Goal: Complete application form: Complete application form

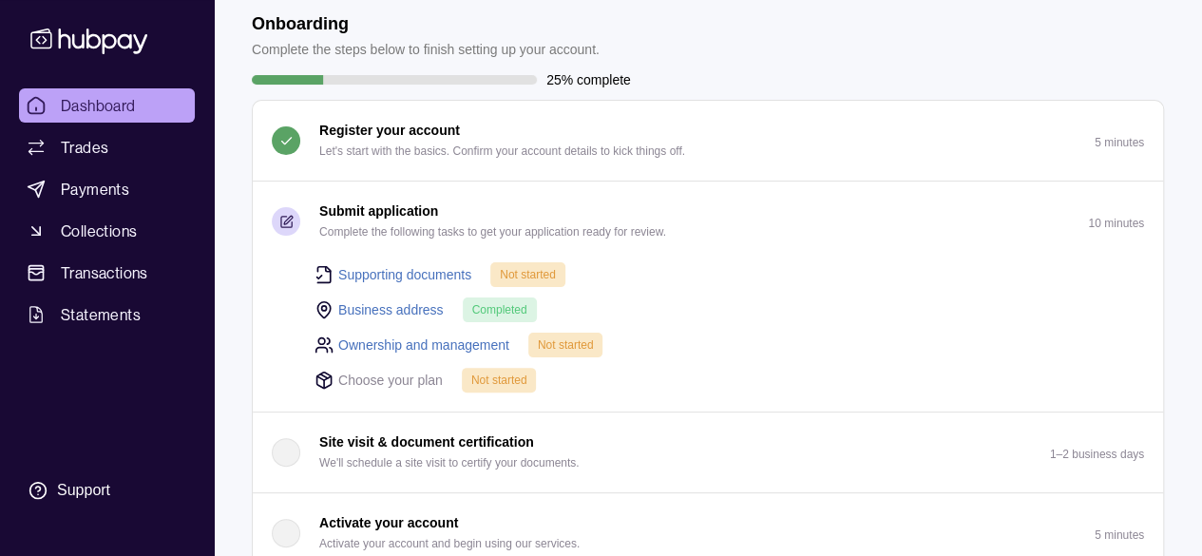
scroll to position [59, 0]
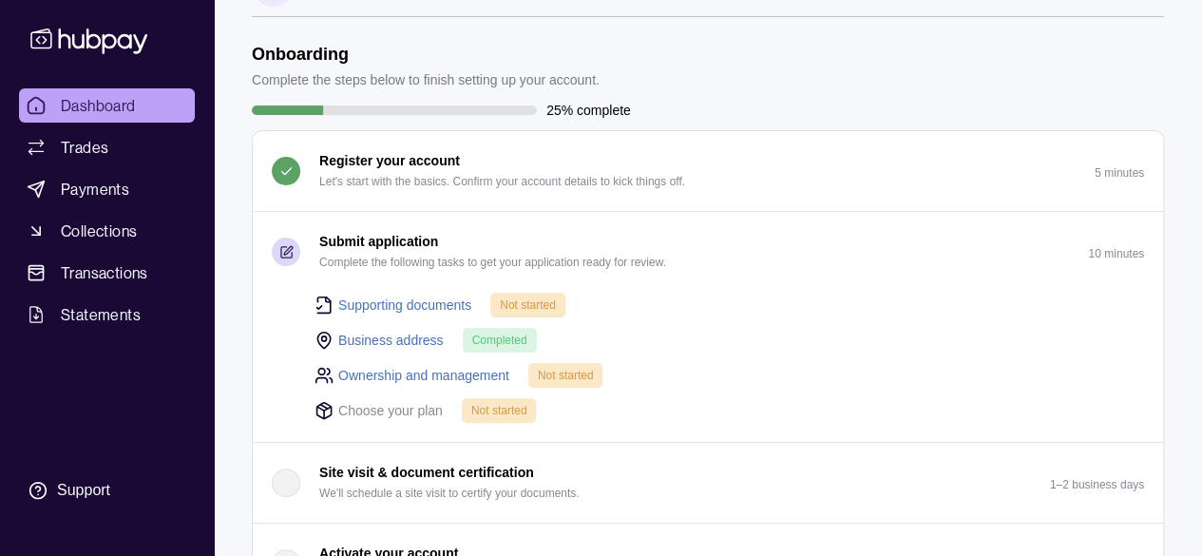
click at [386, 295] on link "Supporting documents" at bounding box center [404, 305] width 133 height 21
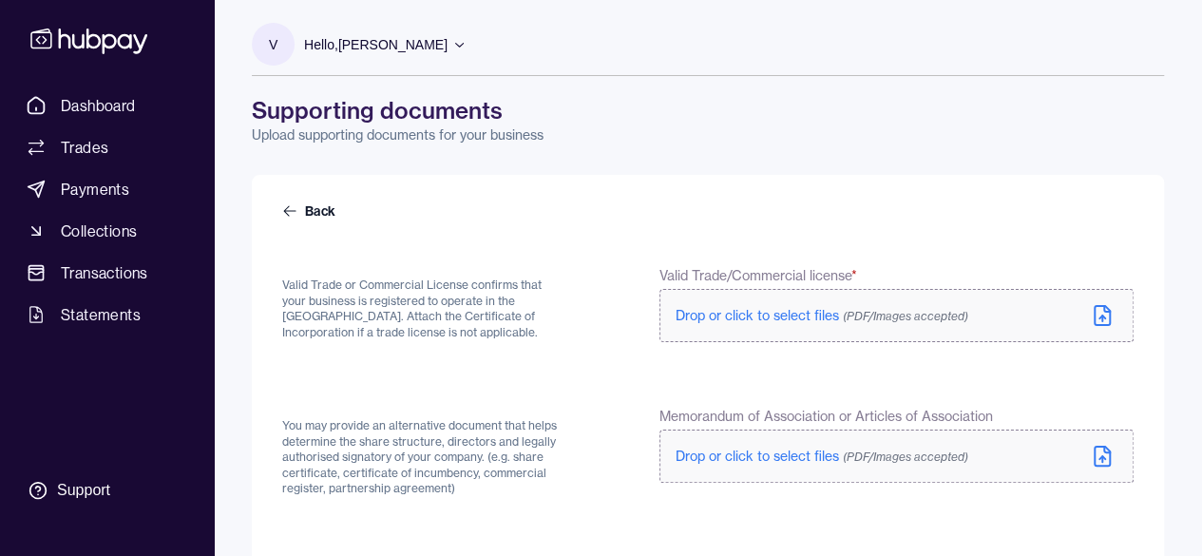
scroll to position [190, 0]
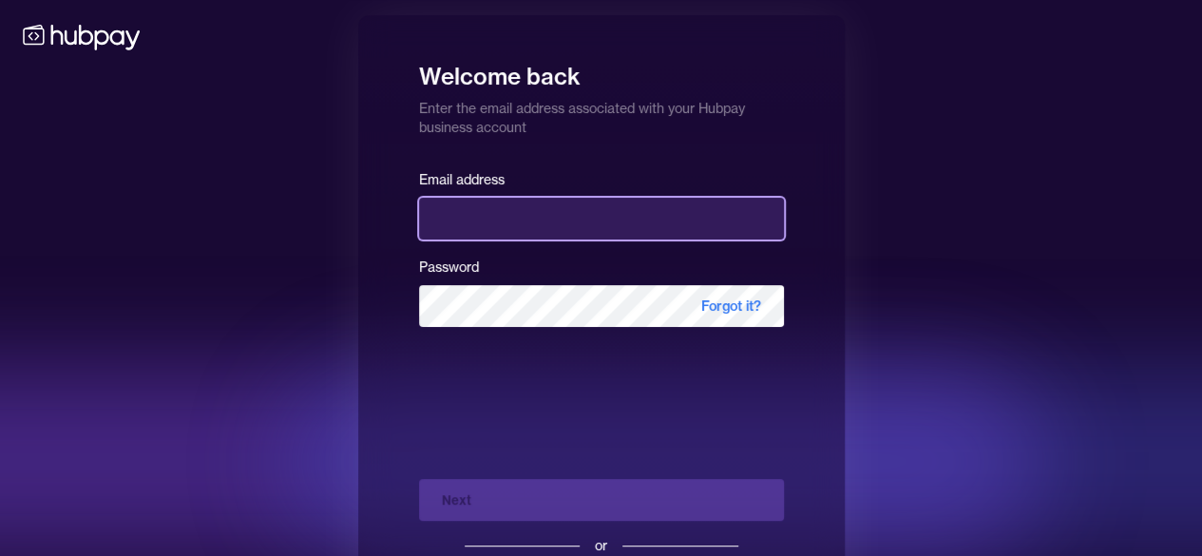
click at [479, 227] on input "email" at bounding box center [601, 219] width 365 height 42
type input "**********"
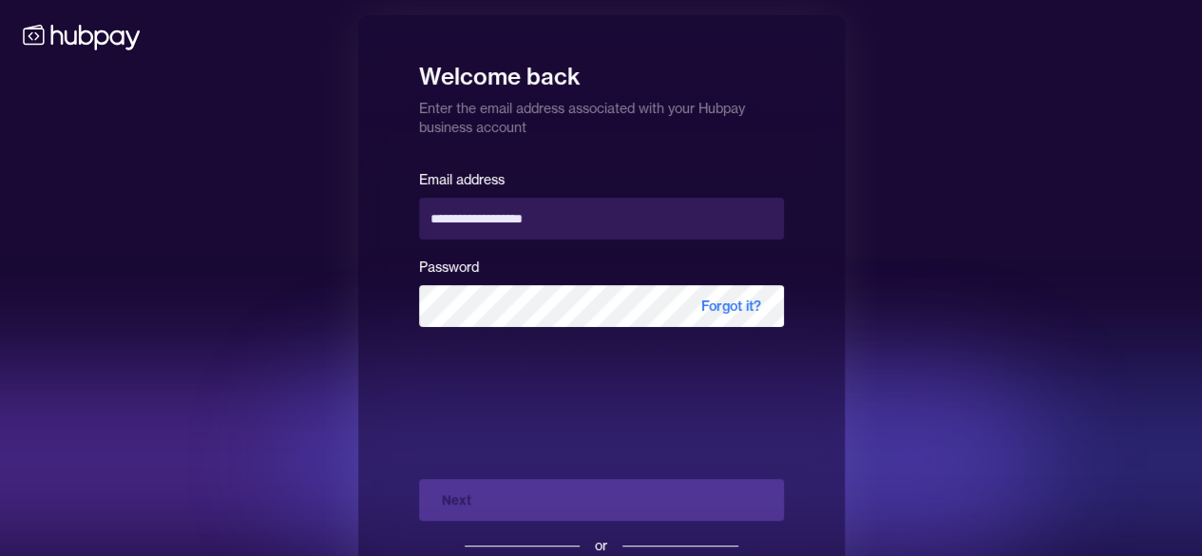
click at [461, 327] on div "**********" at bounding box center [601, 254] width 365 height 175
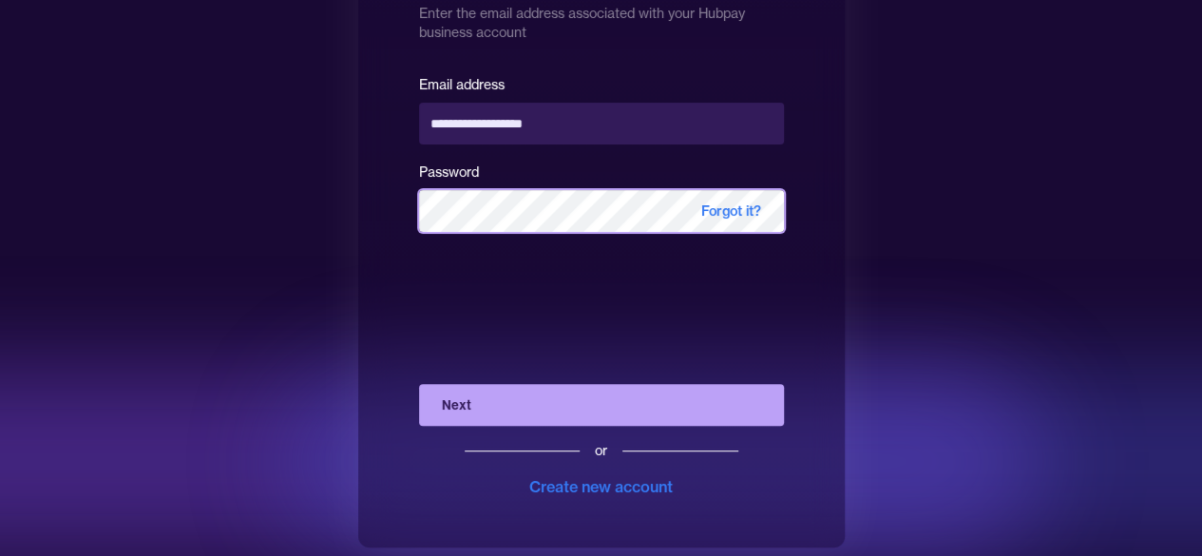
scroll to position [101, 0]
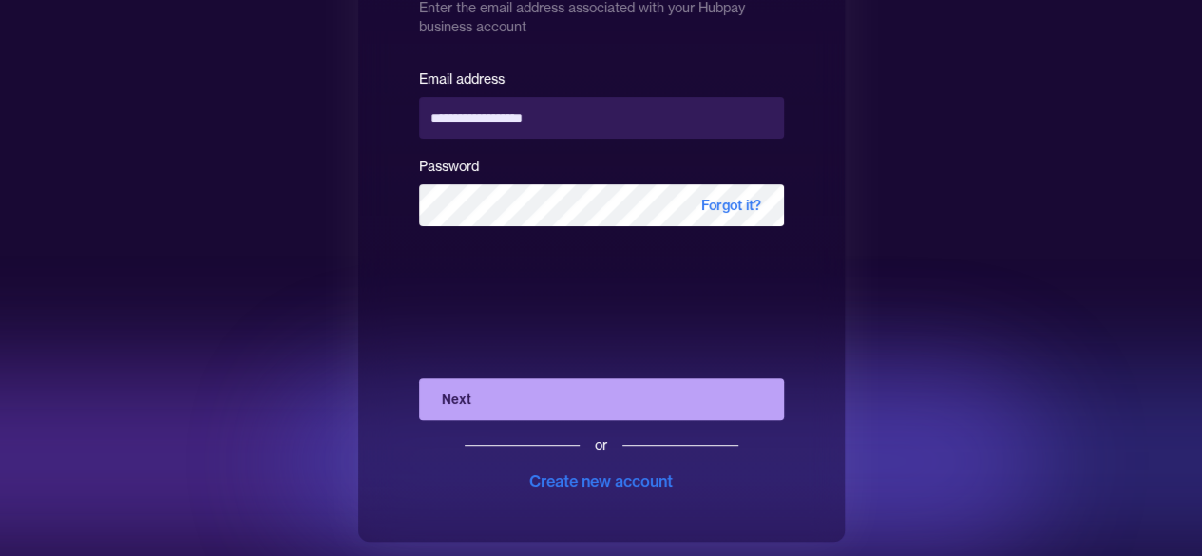
click at [692, 398] on button "Next" at bounding box center [601, 399] width 365 height 42
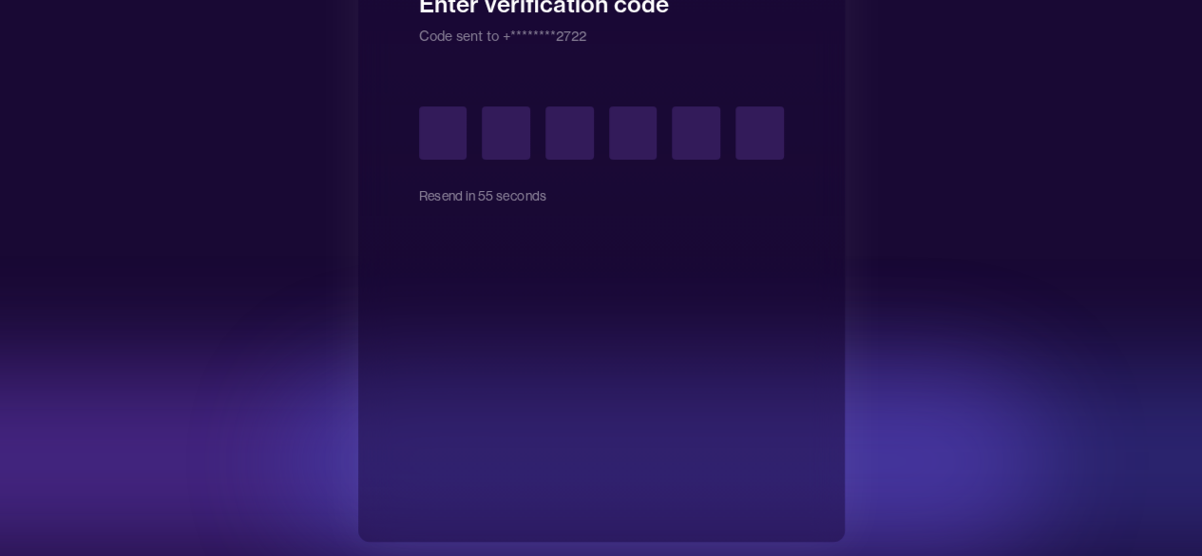
type input "*"
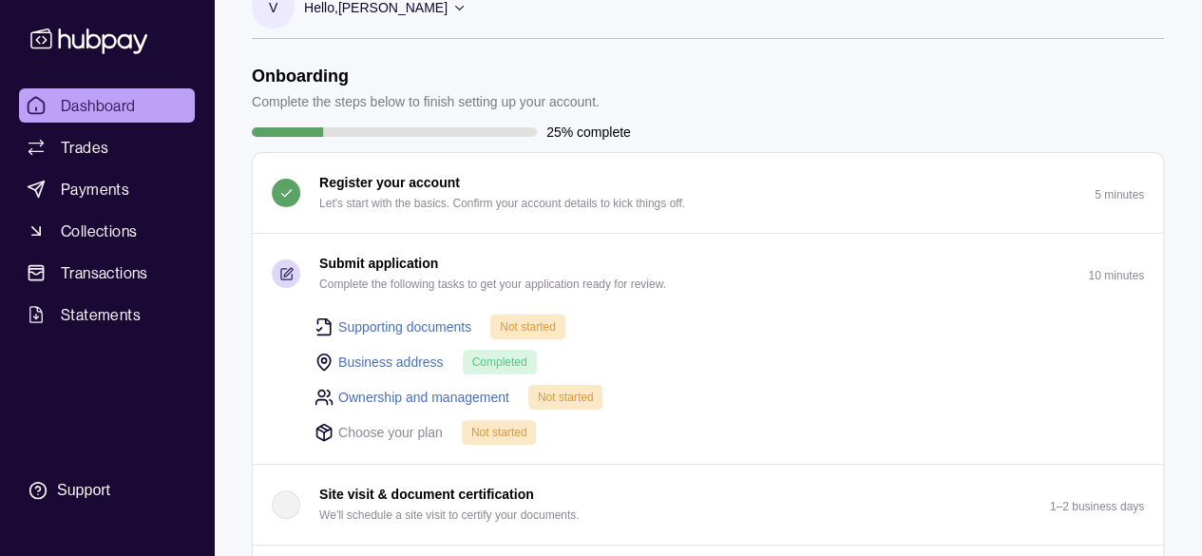
scroll to position [95, 0]
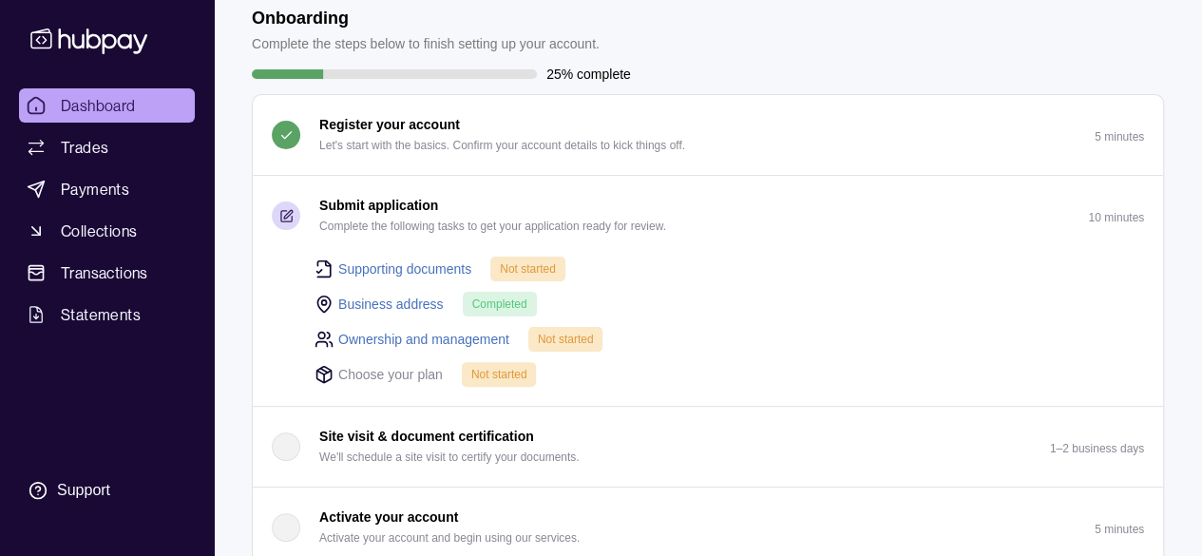
click at [396, 264] on link "Supporting documents" at bounding box center [404, 268] width 133 height 21
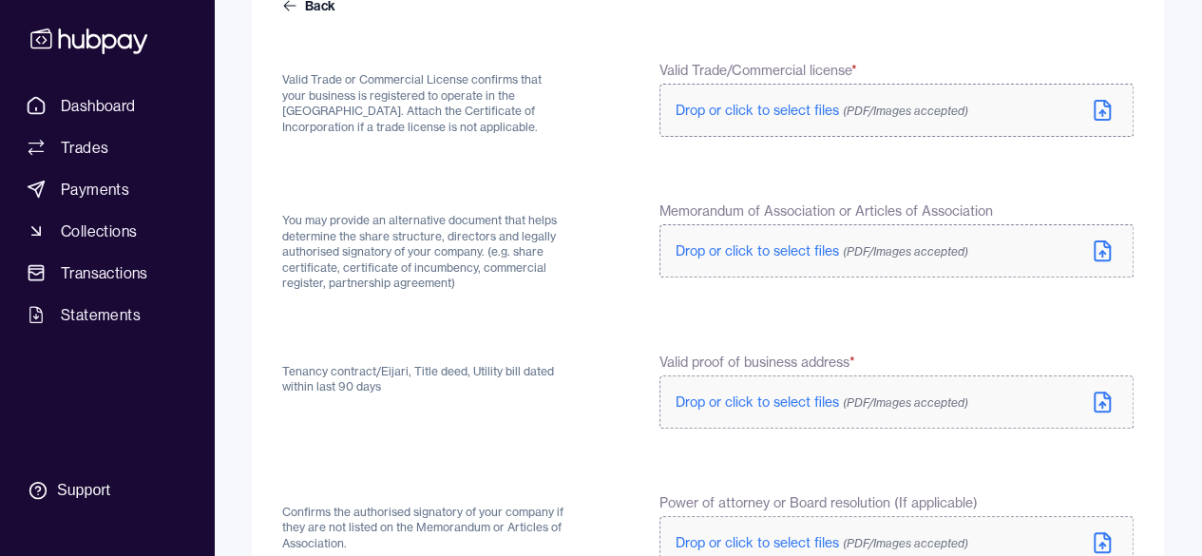
scroll to position [95, 0]
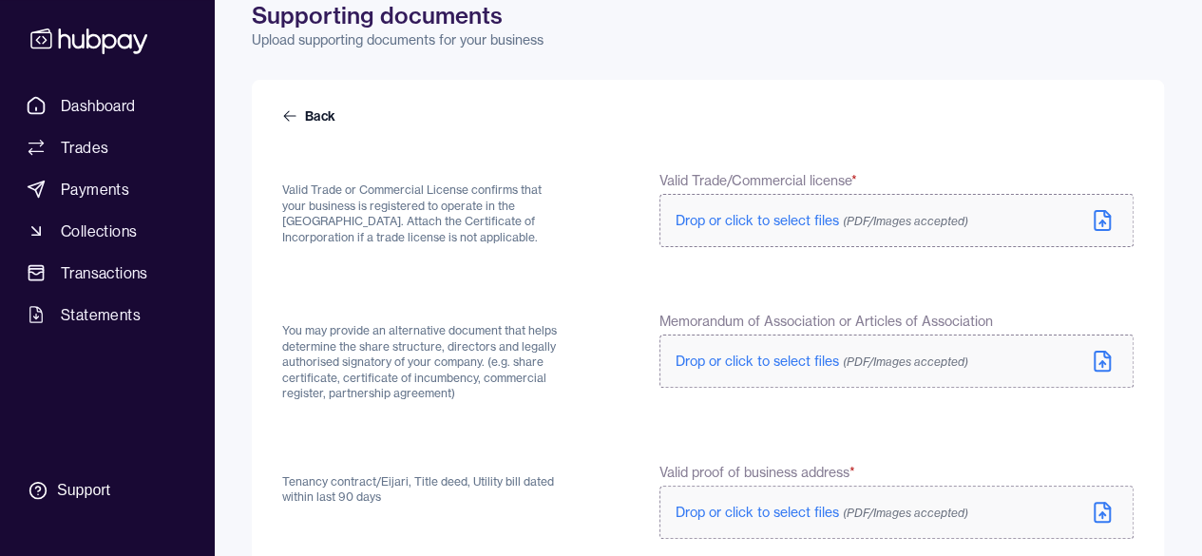
click at [808, 224] on span "Drop or click to select files (PDF/Images accepted)" at bounding box center [822, 220] width 293 height 17
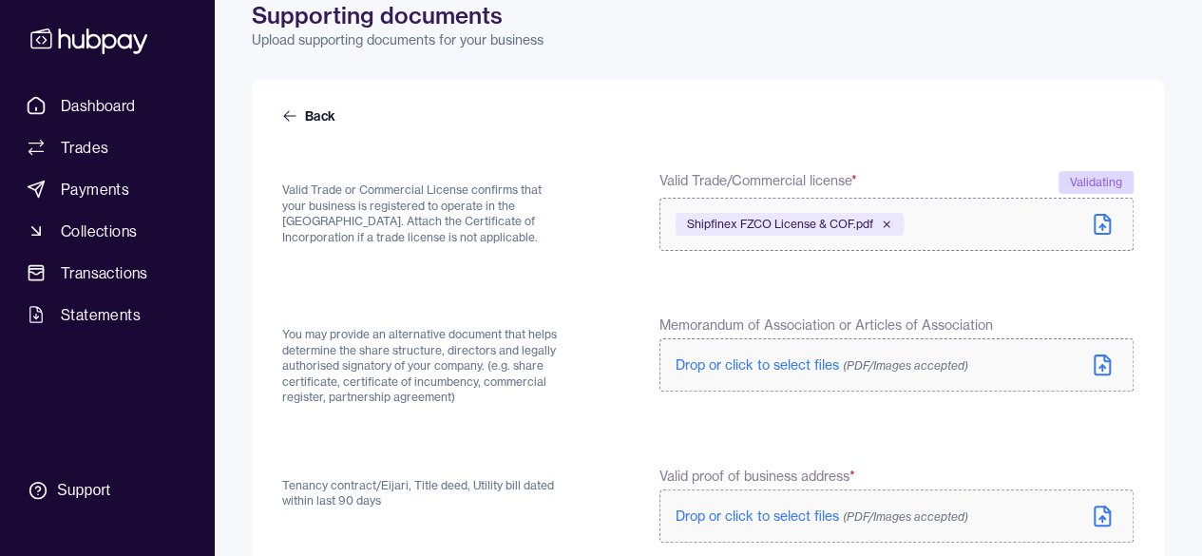
click at [804, 360] on span "Drop or click to select files (PDF/Images accepted)" at bounding box center [822, 364] width 293 height 17
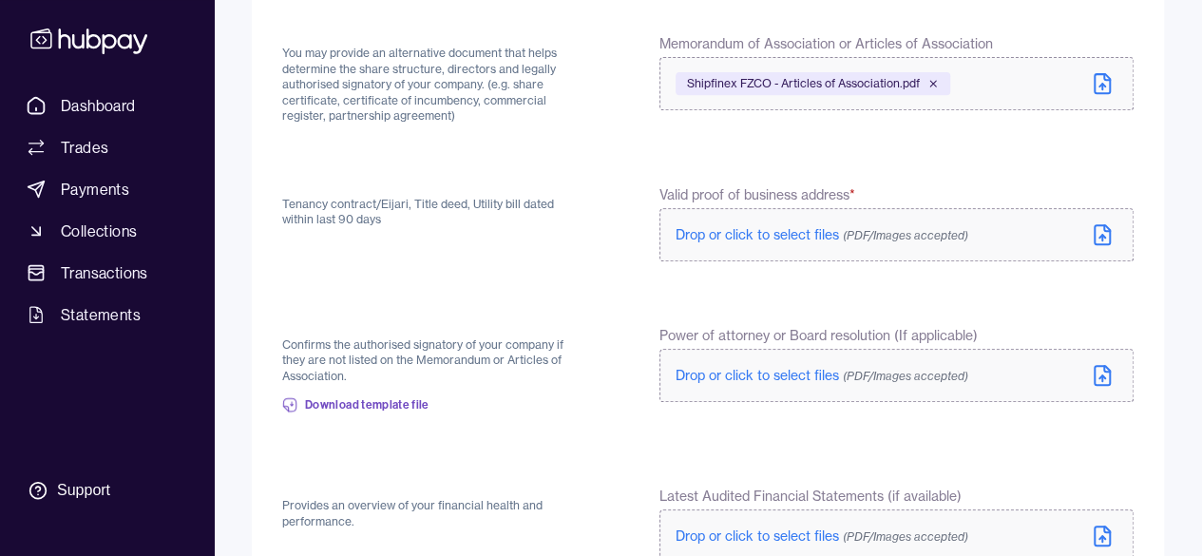
scroll to position [380, 0]
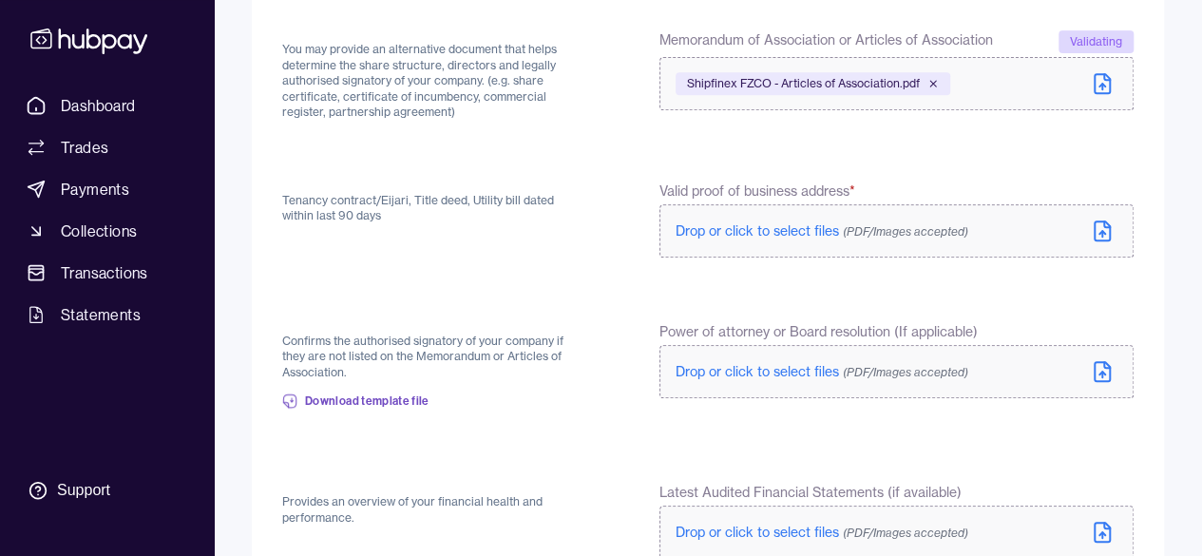
click at [788, 233] on span "Drop or click to select files (PDF/Images accepted)" at bounding box center [822, 230] width 293 height 17
click at [787, 236] on span "Drop or click to select files (PDF/Images accepted)" at bounding box center [822, 230] width 293 height 17
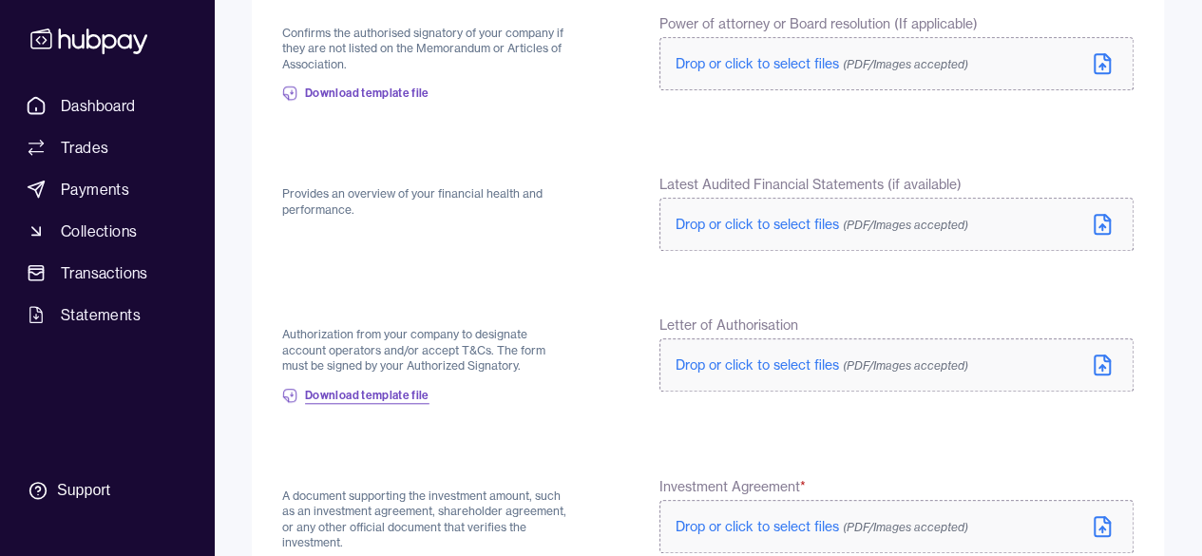
scroll to position [684, 0]
click at [392, 392] on span "Download template file" at bounding box center [367, 395] width 124 height 15
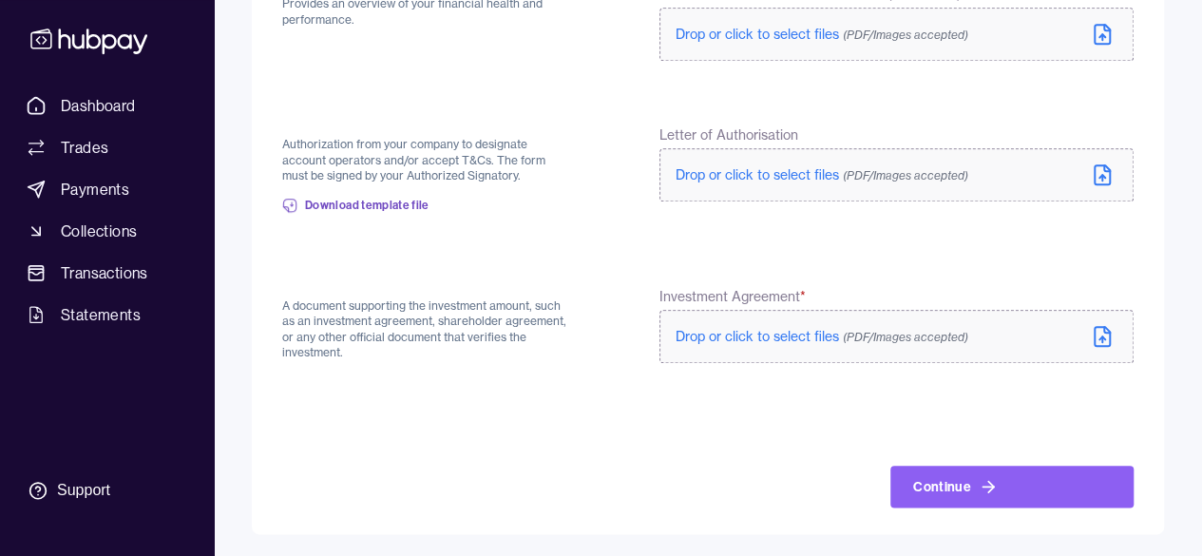
click at [800, 176] on span "Drop or click to select files (PDF/Images accepted)" at bounding box center [822, 174] width 293 height 17
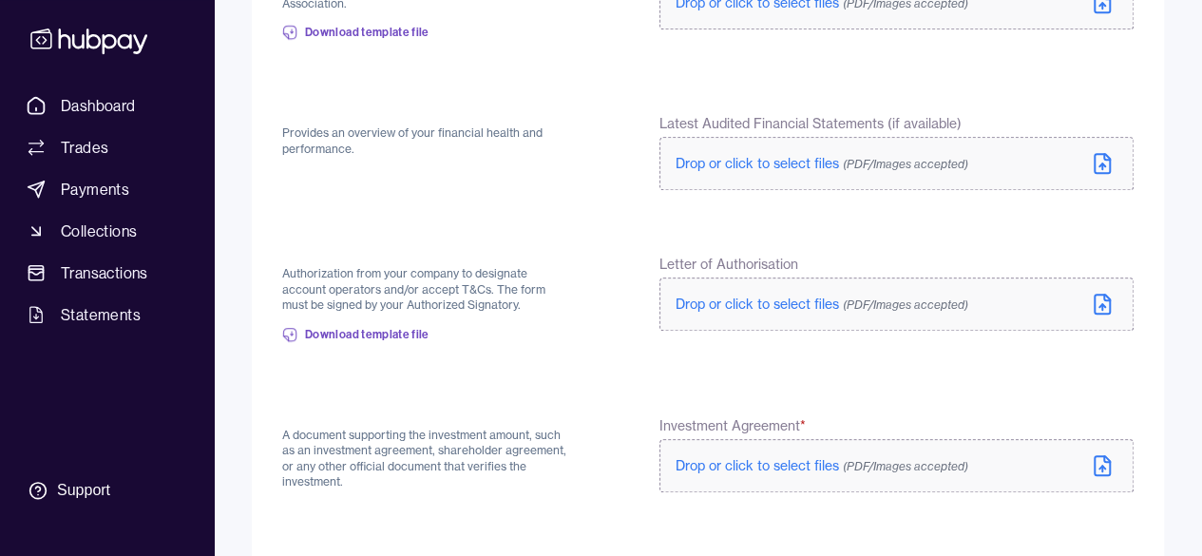
scroll to position [684, 0]
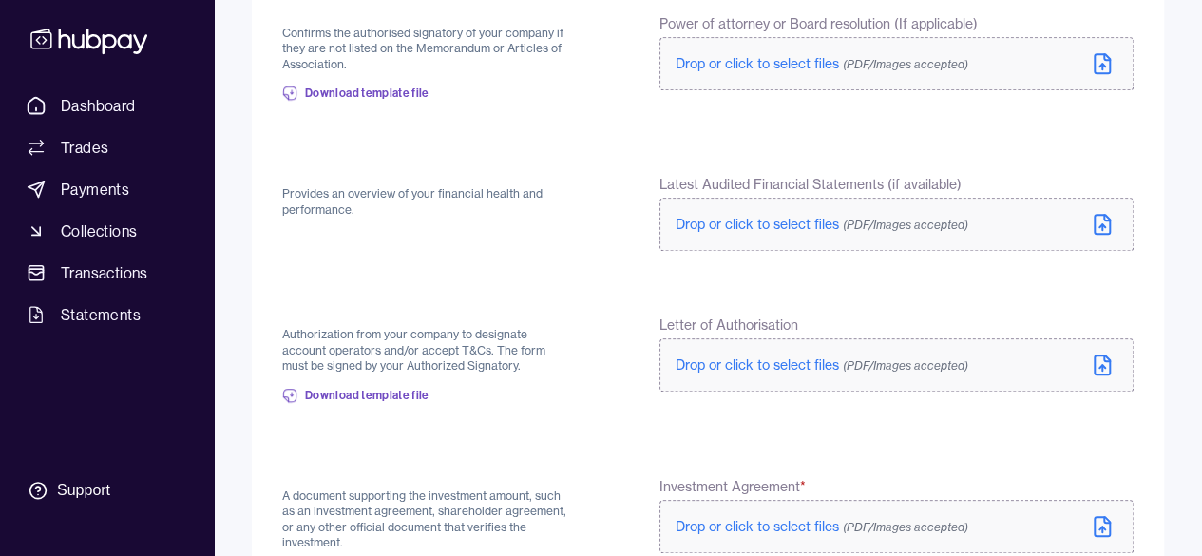
click at [783, 360] on span "Drop or click to select files (PDF/Images accepted)" at bounding box center [822, 364] width 293 height 17
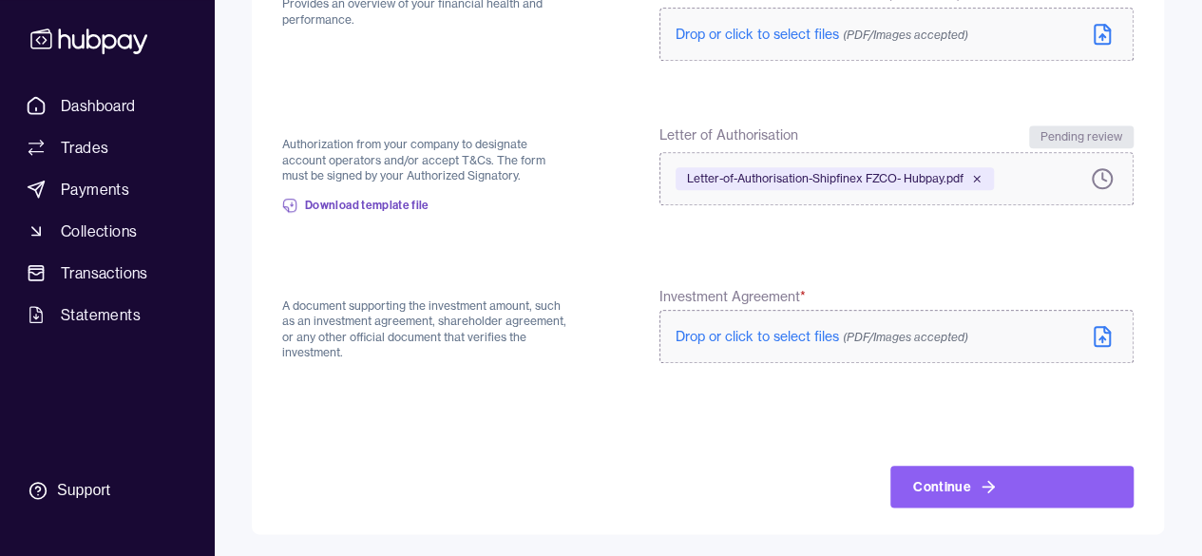
scroll to position [0, 0]
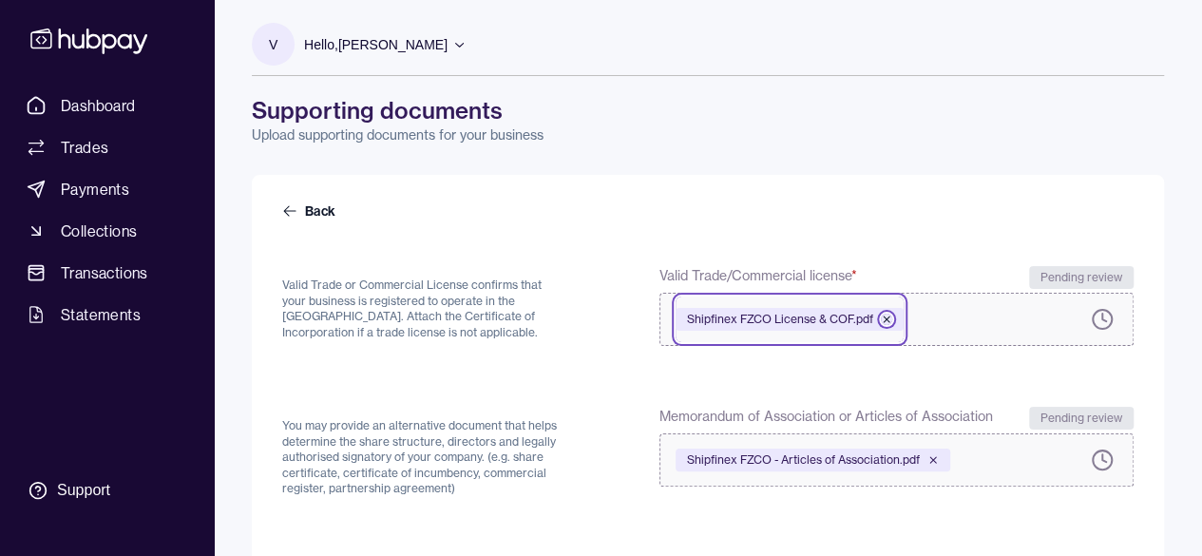
click at [887, 316] on icon at bounding box center [886, 319] width 11 height 11
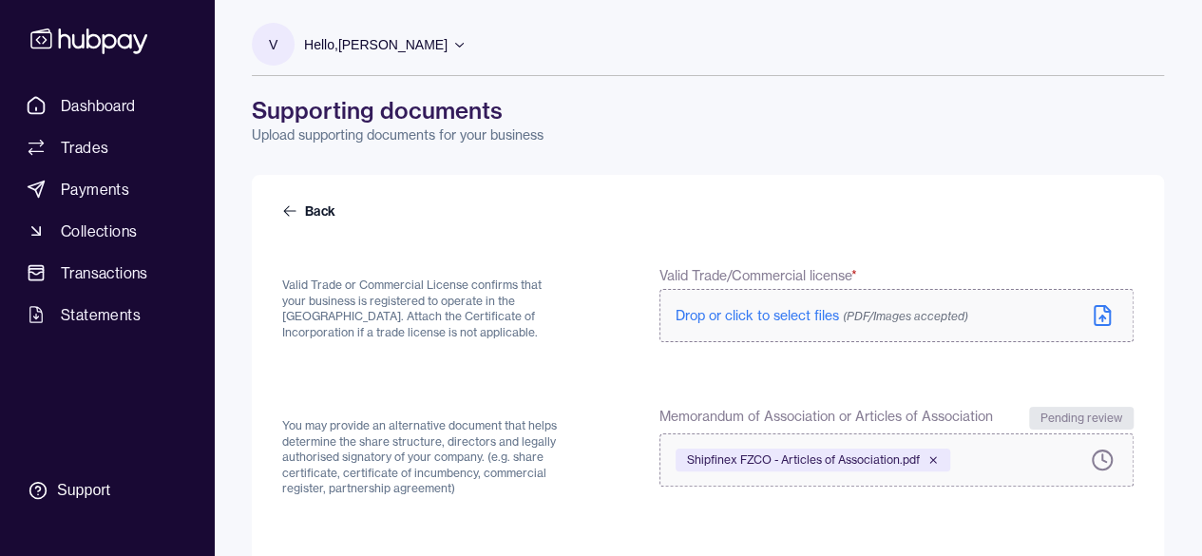
click at [804, 318] on span "Drop or click to select files (PDF/Images accepted)" at bounding box center [822, 315] width 293 height 17
click at [730, 322] on span "Drop or click to select files (PDF/Images accepted)" at bounding box center [822, 315] width 293 height 17
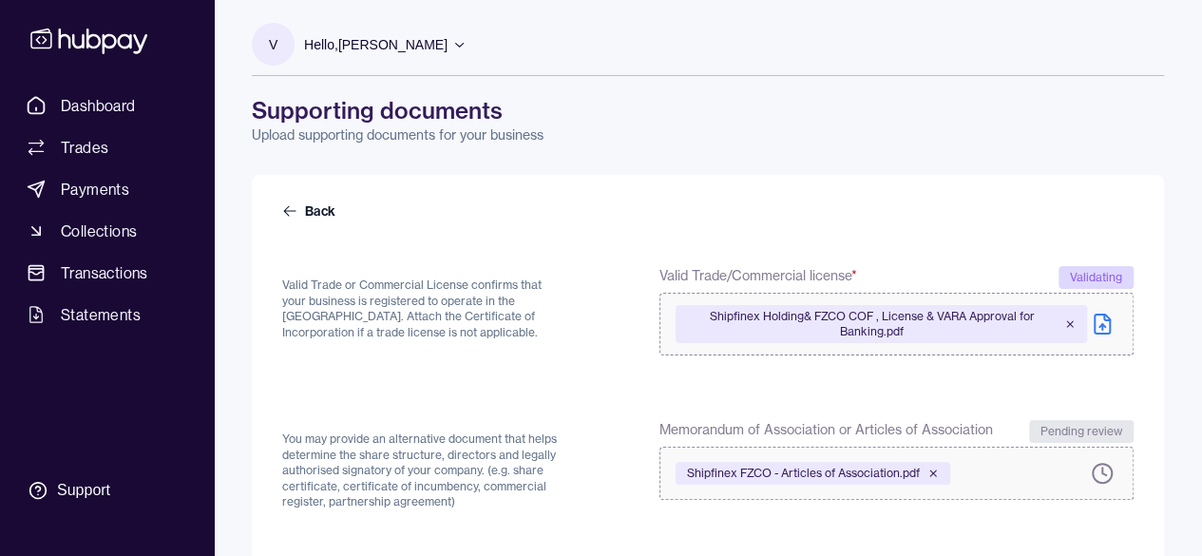
click at [939, 467] on div "Shipfinex FZCO - Articles of Association.pdf" at bounding box center [813, 473] width 275 height 23
click at [898, 475] on span "Shipfinex FZCO - Articles of Association.pdf" at bounding box center [803, 473] width 233 height 15
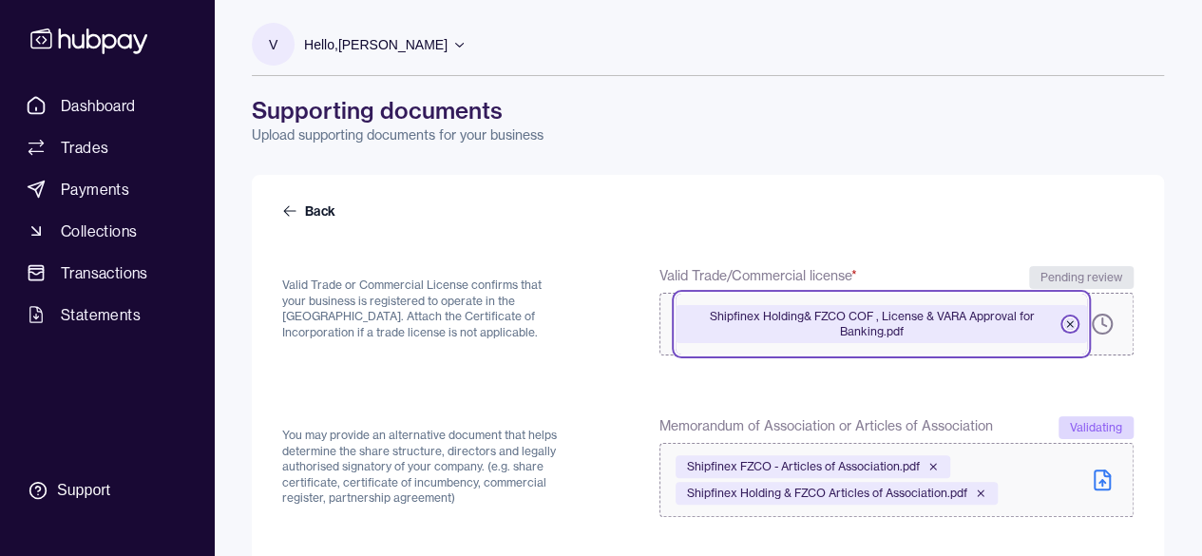
click at [1068, 320] on icon at bounding box center [1069, 323] width 11 height 11
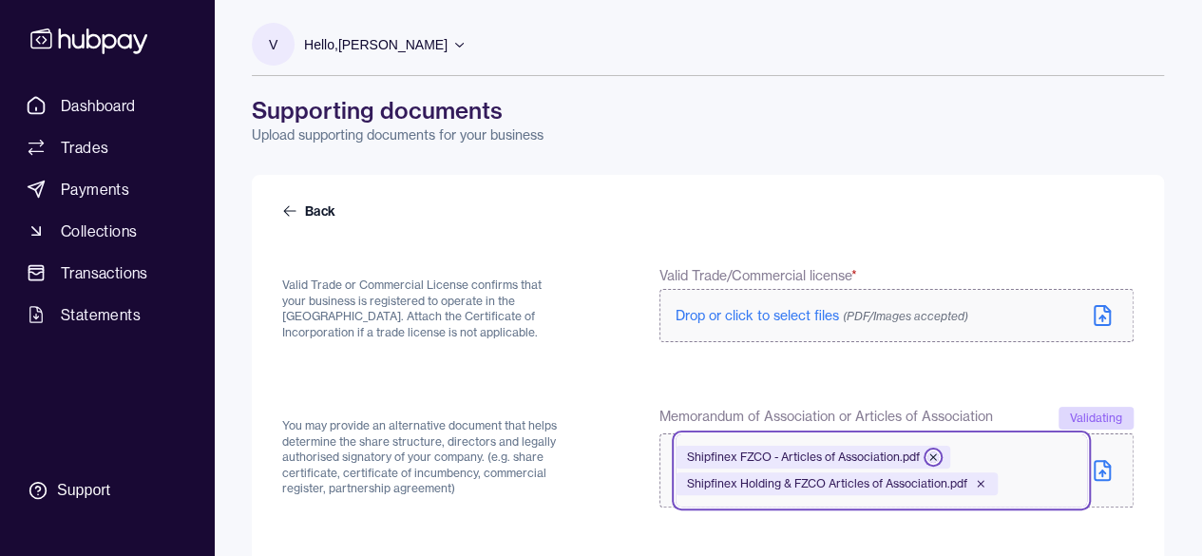
click at [930, 457] on icon at bounding box center [932, 456] width 11 height 11
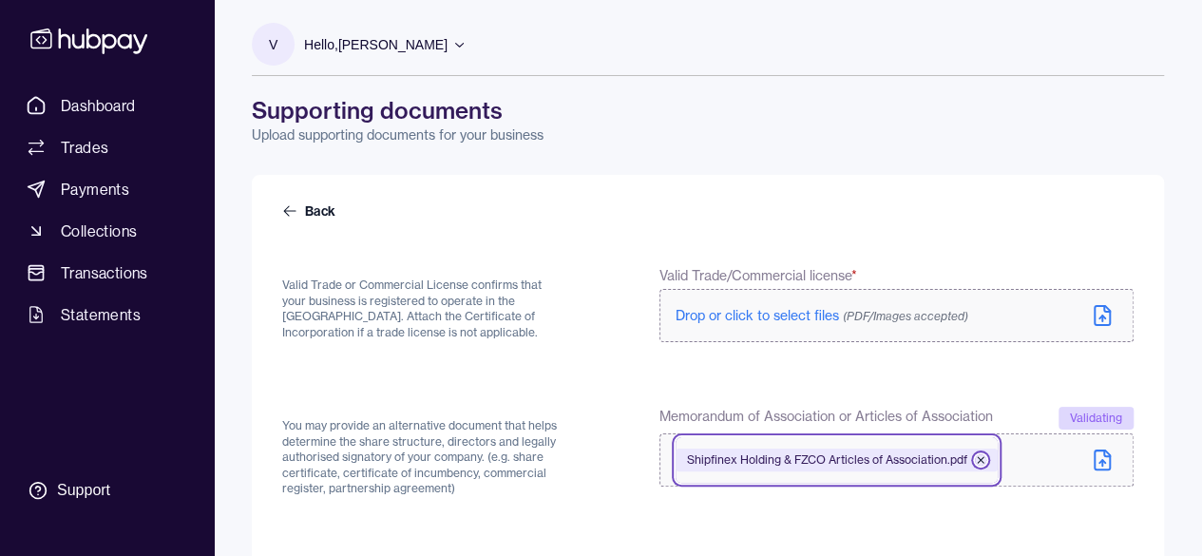
click at [979, 454] on icon at bounding box center [980, 459] width 11 height 11
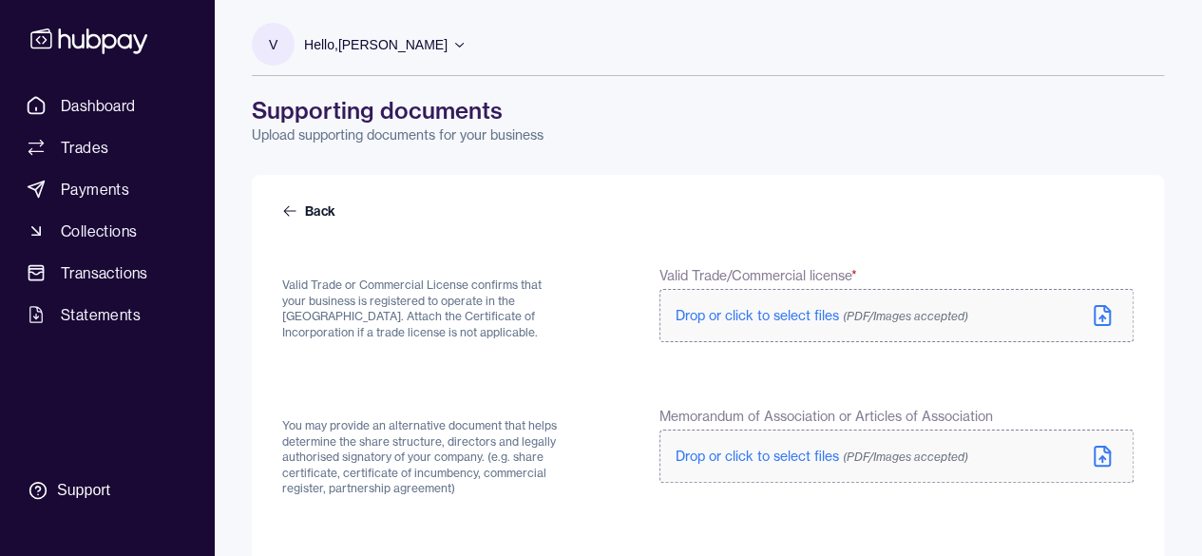
click at [737, 317] on span "Drop or click to select files (PDF/Images accepted)" at bounding box center [822, 315] width 293 height 17
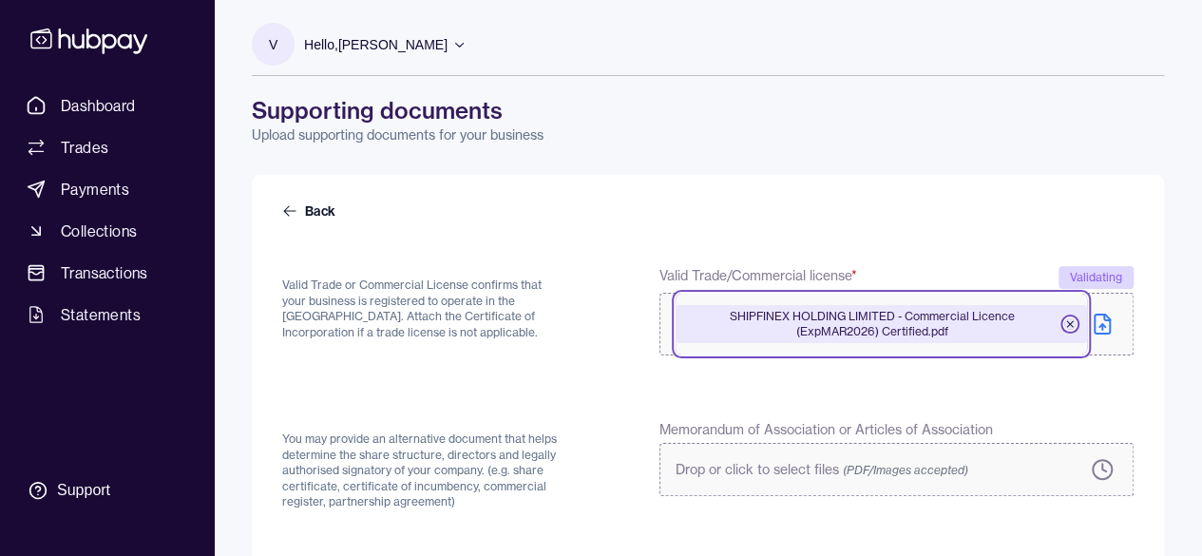
click at [1069, 328] on icon at bounding box center [1069, 323] width 11 height 11
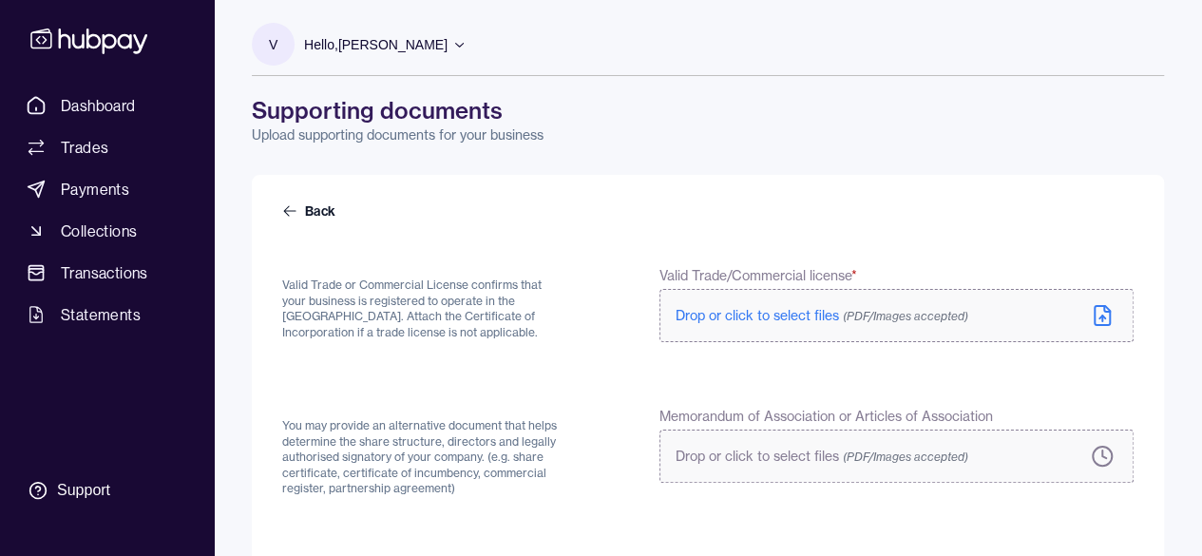
click at [748, 319] on span "Drop or click to select files (PDF/Images accepted)" at bounding box center [822, 315] width 293 height 17
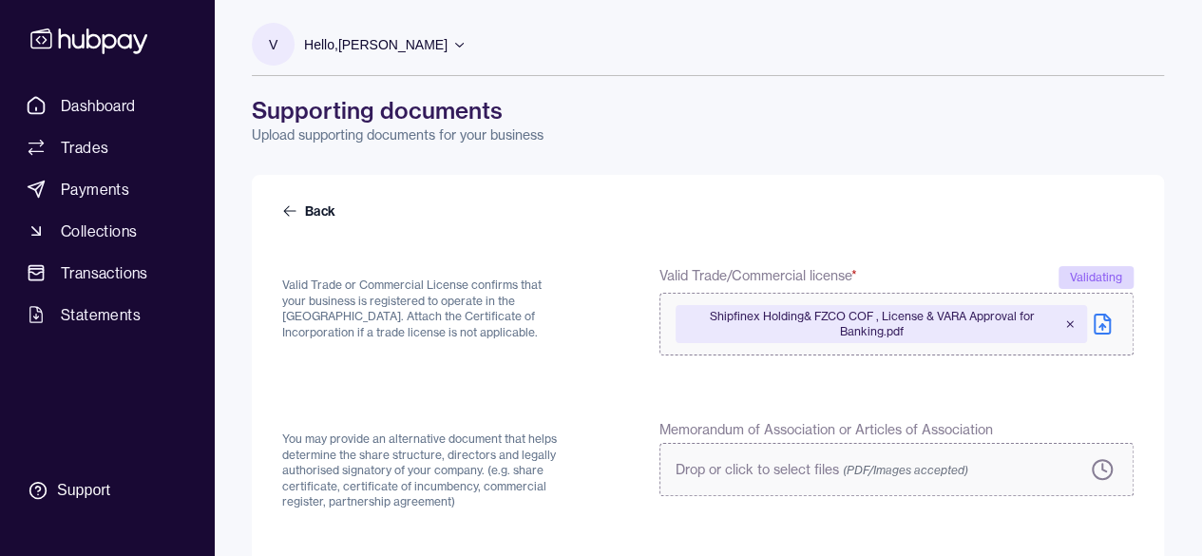
click at [798, 467] on span "Drop or click to select files (PDF/Images accepted)" at bounding box center [822, 469] width 293 height 17
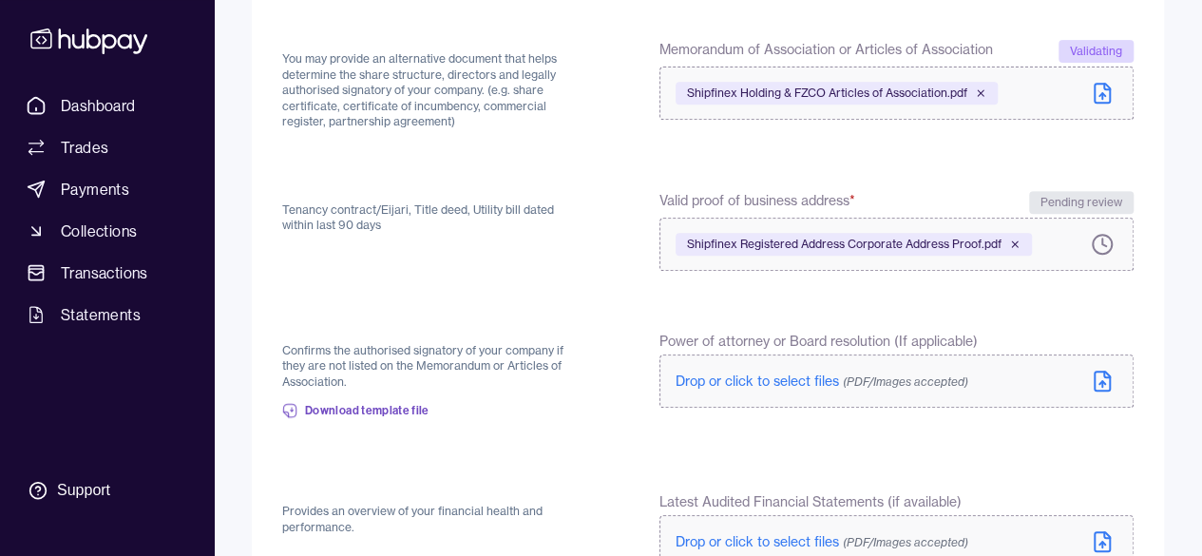
scroll to position [475, 0]
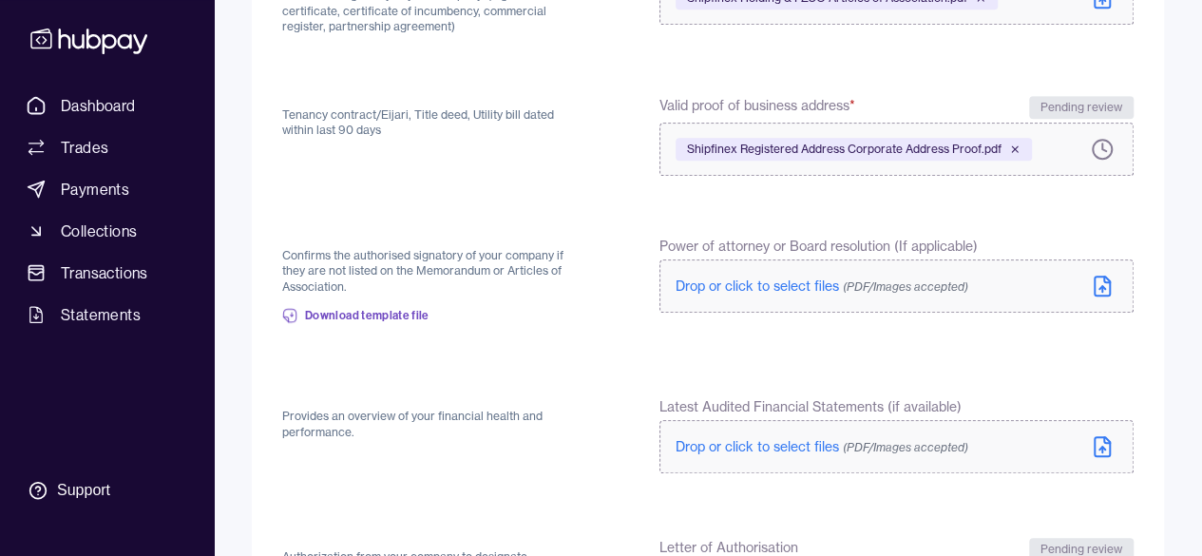
click at [775, 282] on span "Drop or click to select files (PDF/Images accepted)" at bounding box center [822, 285] width 293 height 17
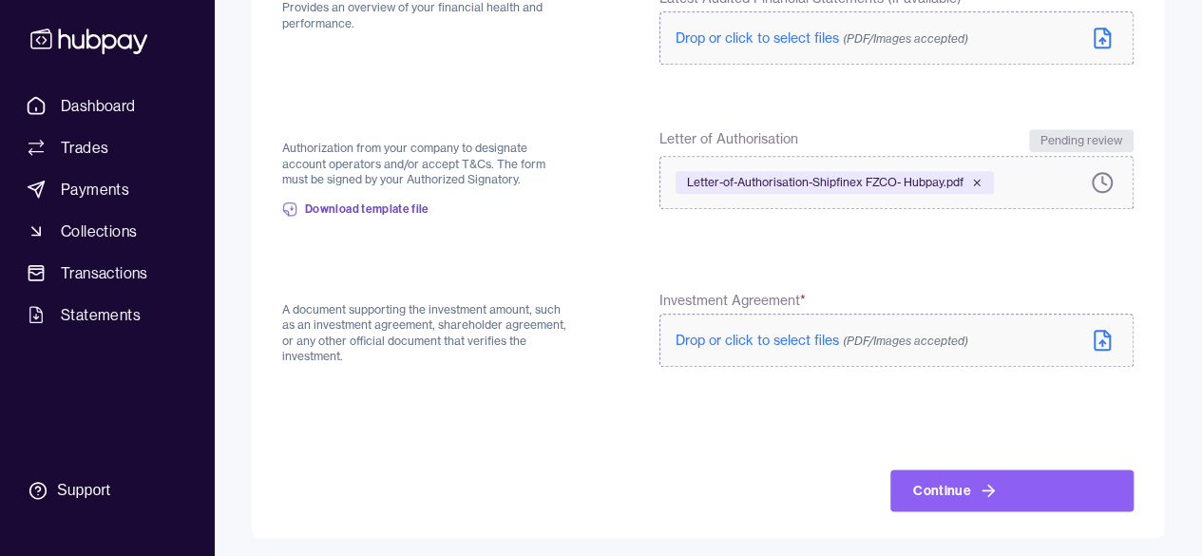
scroll to position [887, 0]
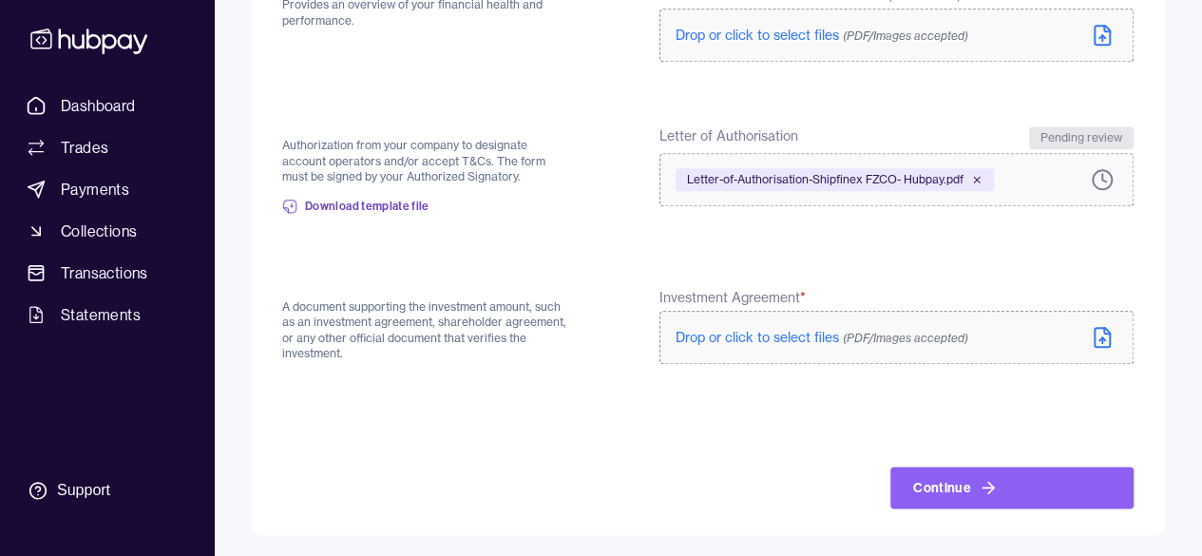
click at [802, 339] on span "Drop or click to select files (PDF/Images accepted)" at bounding box center [822, 337] width 293 height 17
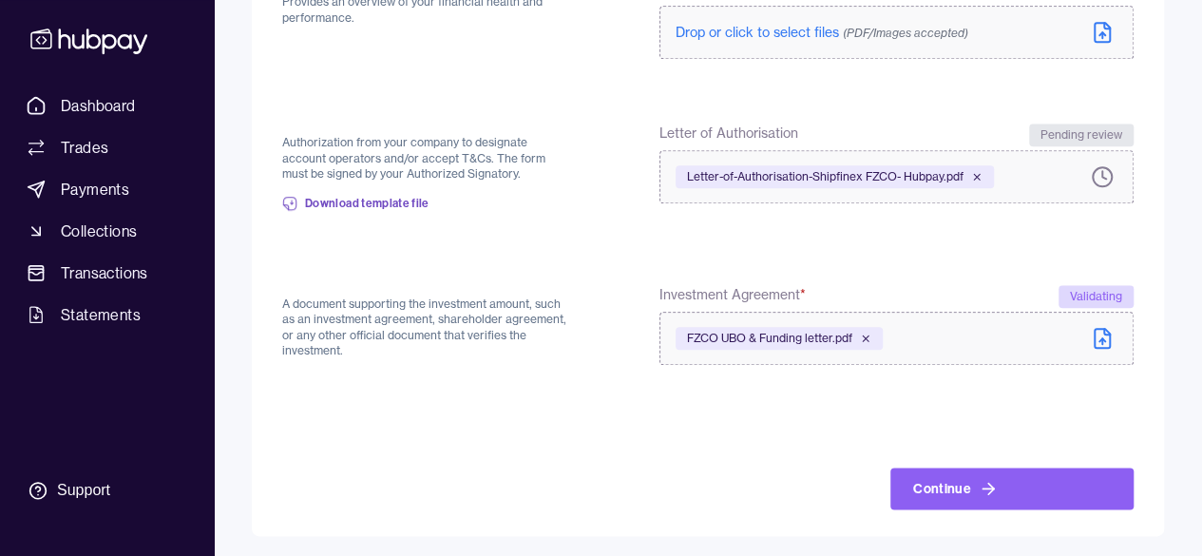
scroll to position [890, 0]
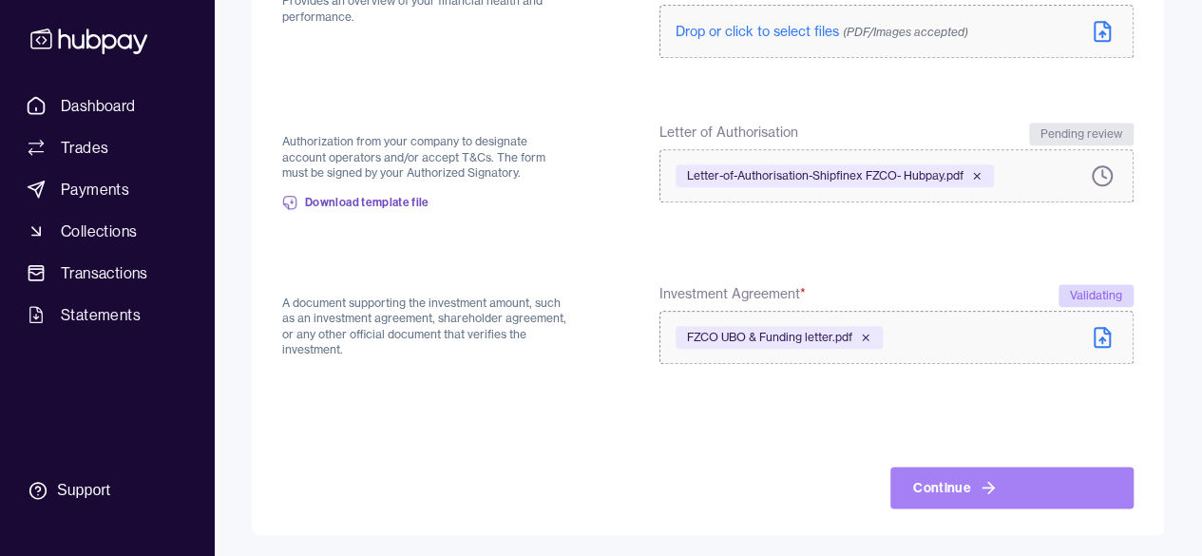
click at [979, 482] on icon at bounding box center [988, 487] width 19 height 19
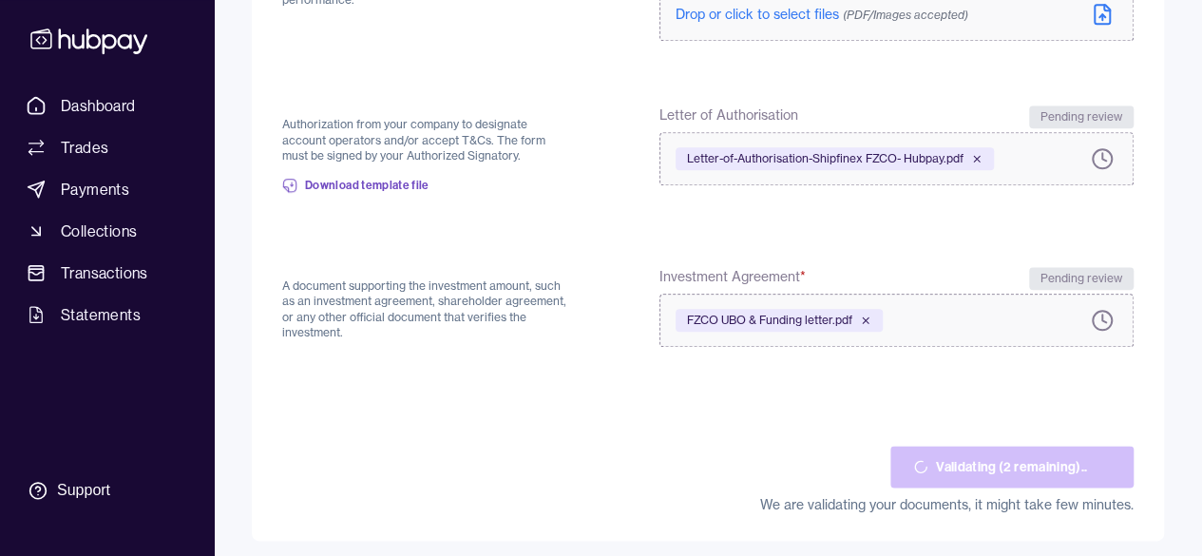
scroll to position [913, 0]
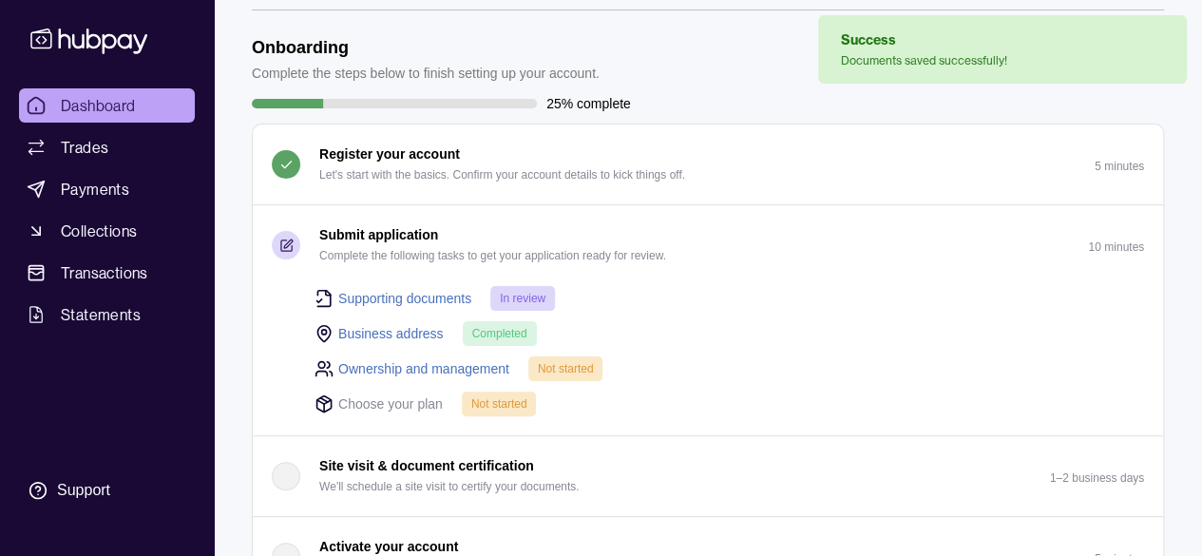
scroll to position [95, 0]
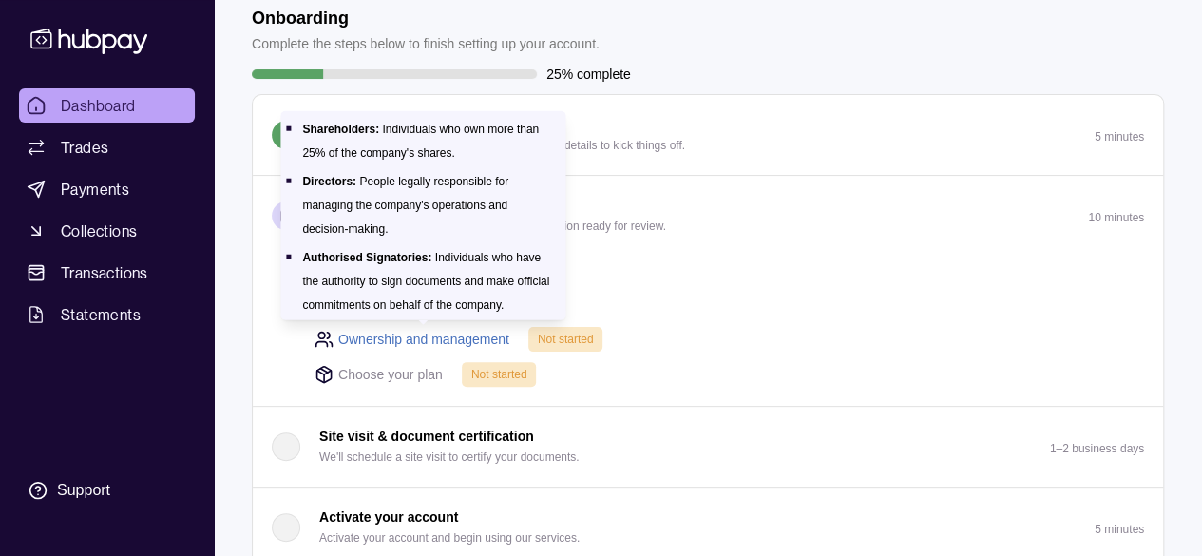
click at [442, 330] on link "Ownership and management" at bounding box center [423, 339] width 171 height 21
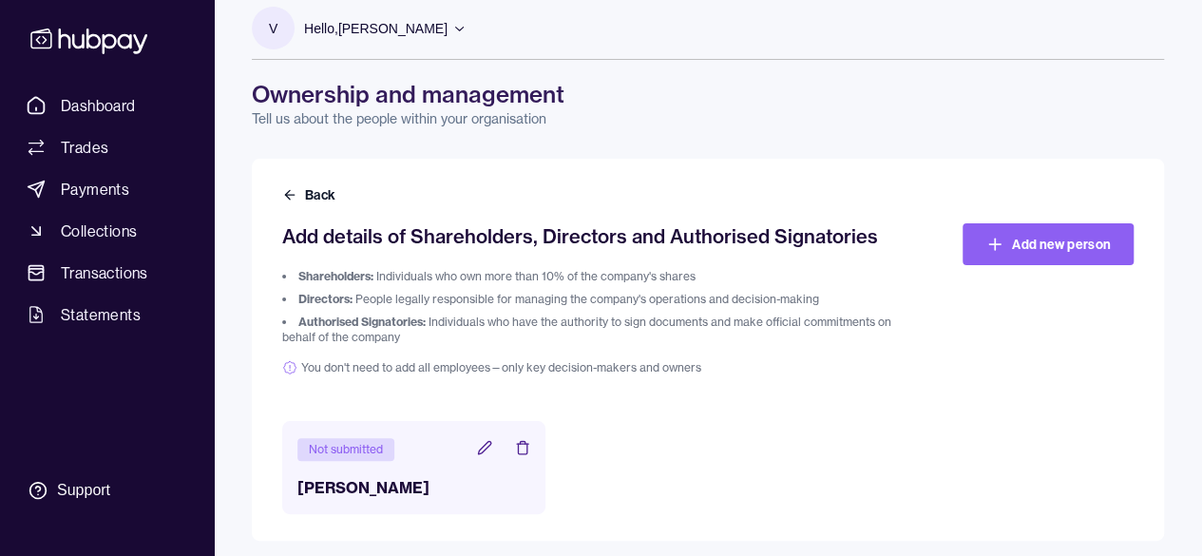
scroll to position [25, 0]
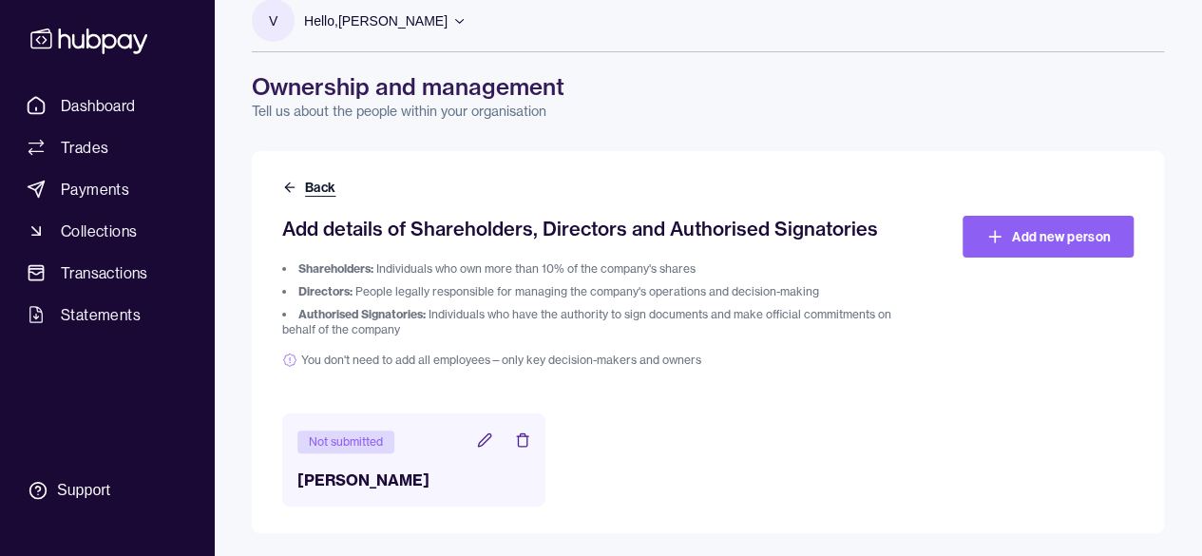
click at [319, 183] on button "Back" at bounding box center [310, 187] width 57 height 19
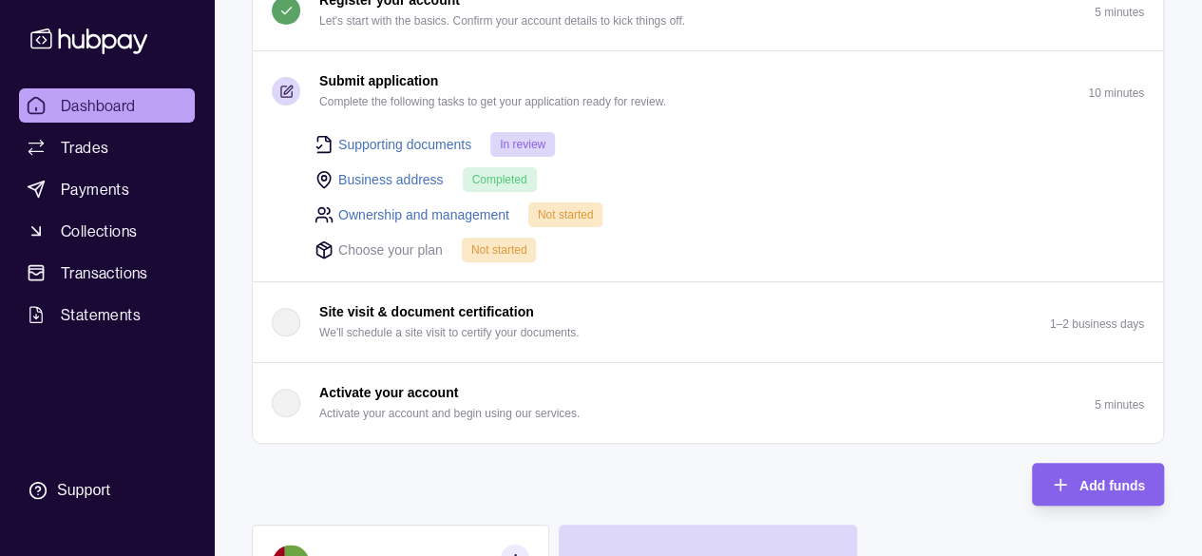
scroll to position [190, 0]
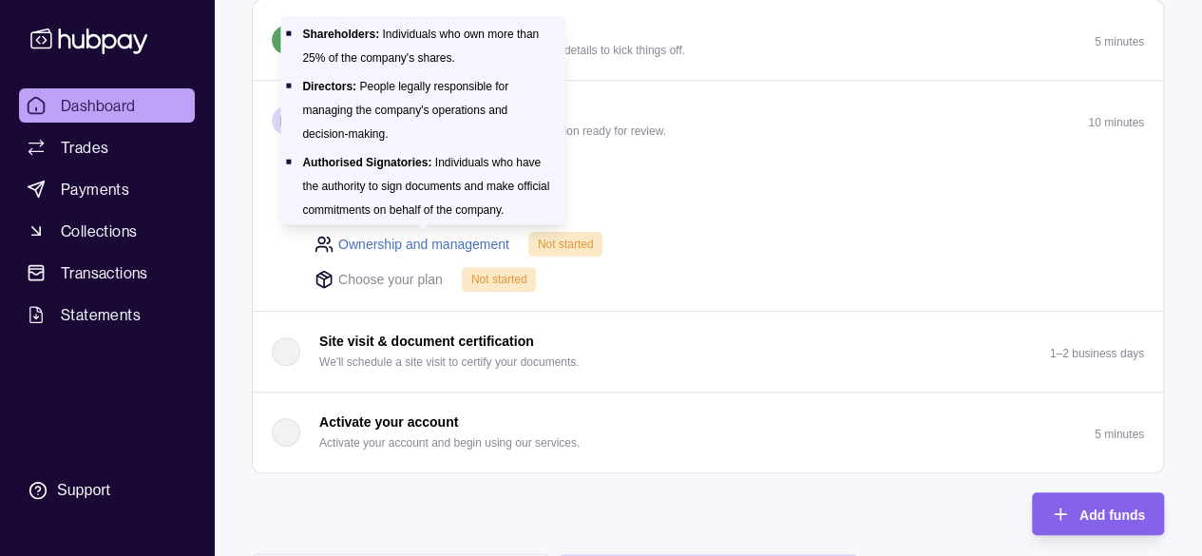
click at [459, 243] on link "Ownership and management" at bounding box center [423, 244] width 171 height 21
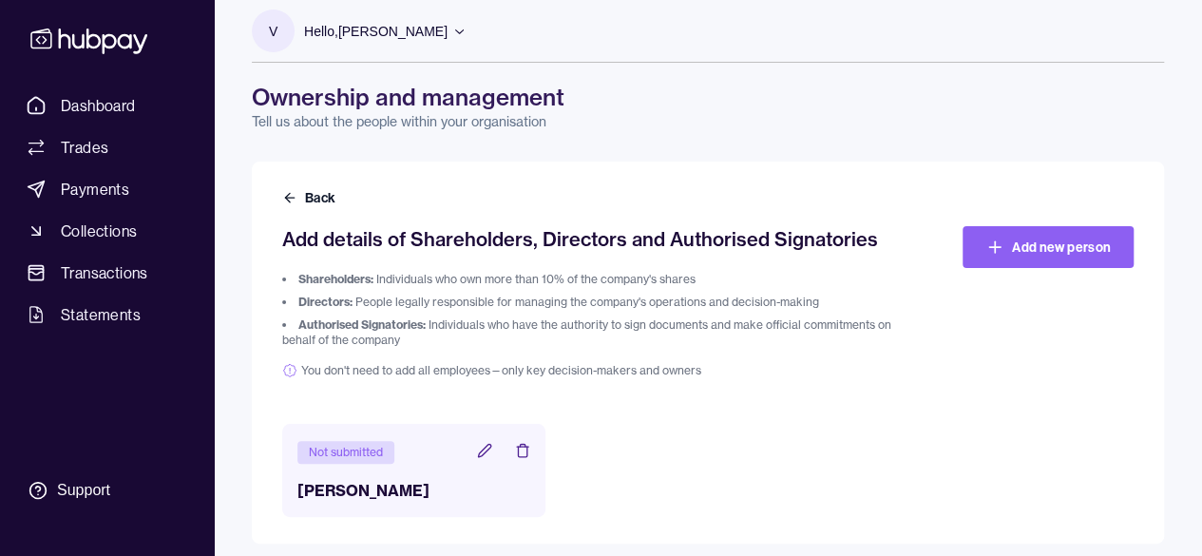
scroll to position [25, 0]
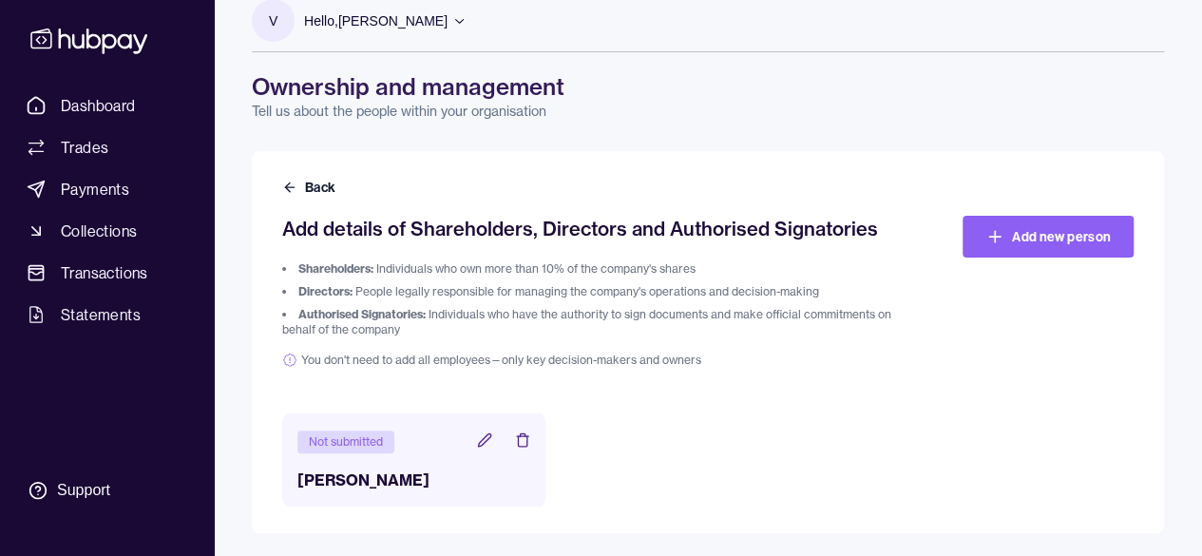
click at [483, 438] on icon at bounding box center [484, 439] width 15 height 15
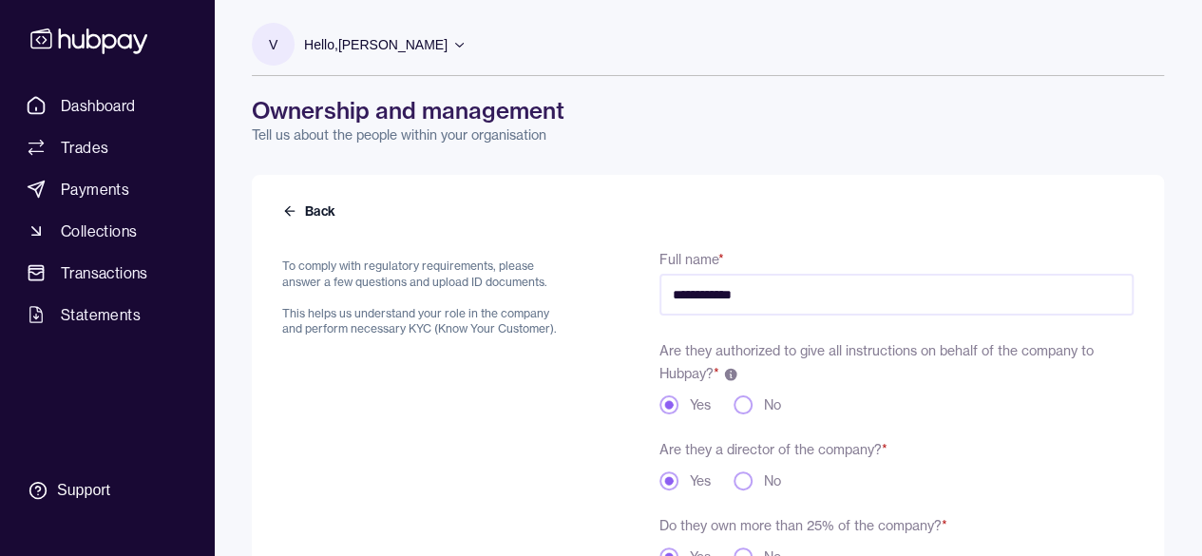
scroll to position [285, 0]
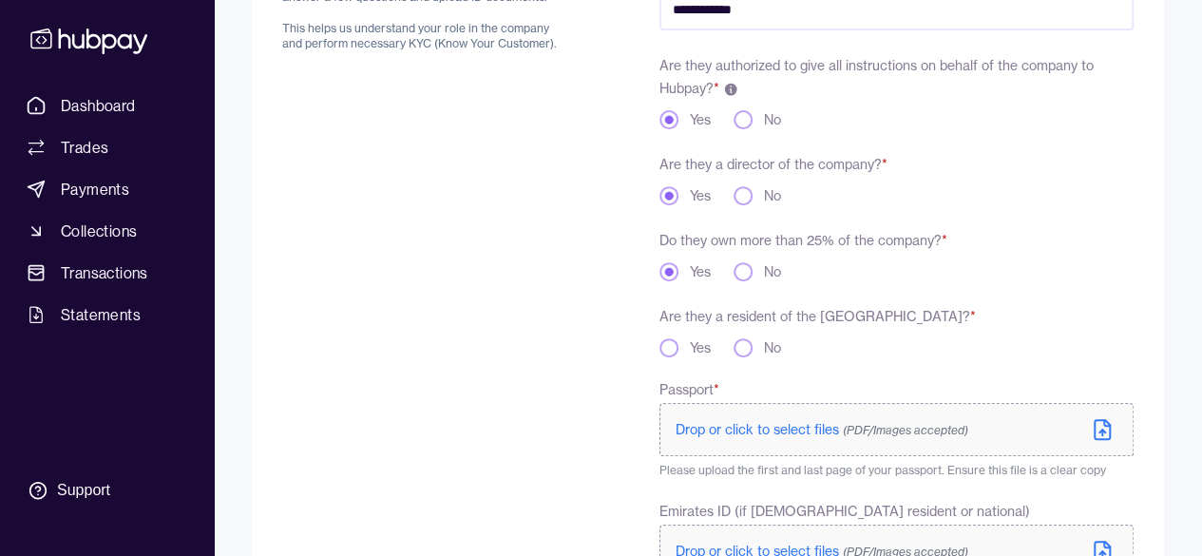
click at [749, 266] on button "No" at bounding box center [743, 271] width 19 height 19
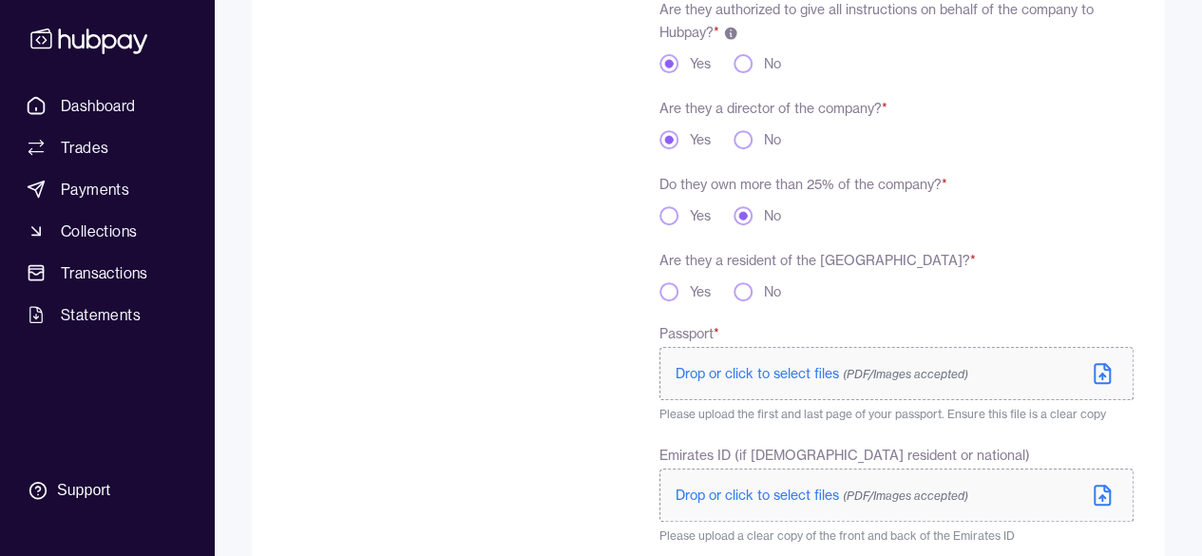
scroll to position [380, 0]
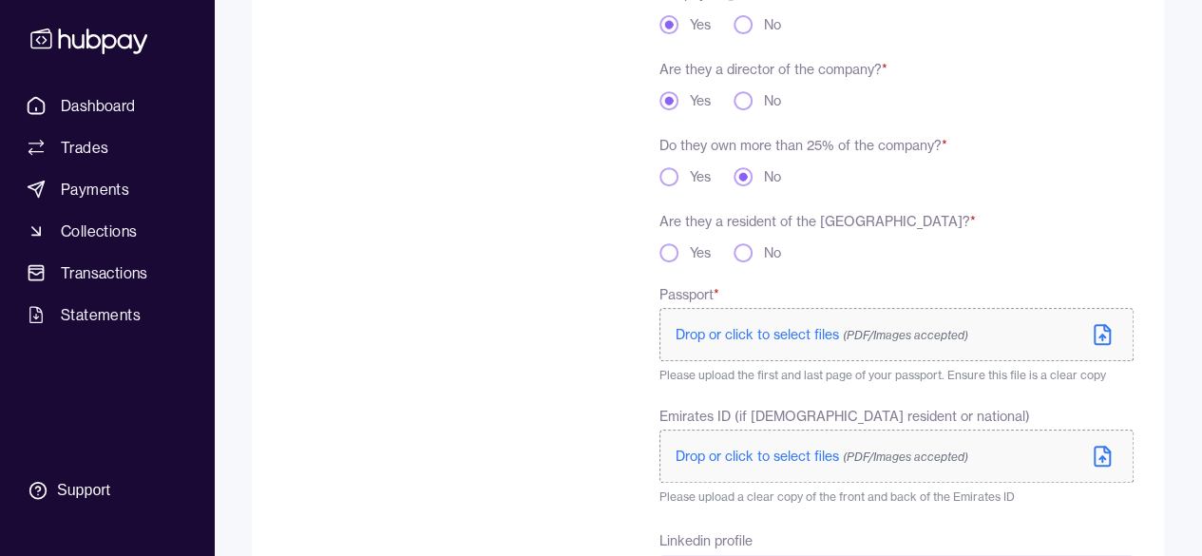
click at [661, 254] on button "Yes" at bounding box center [668, 252] width 19 height 19
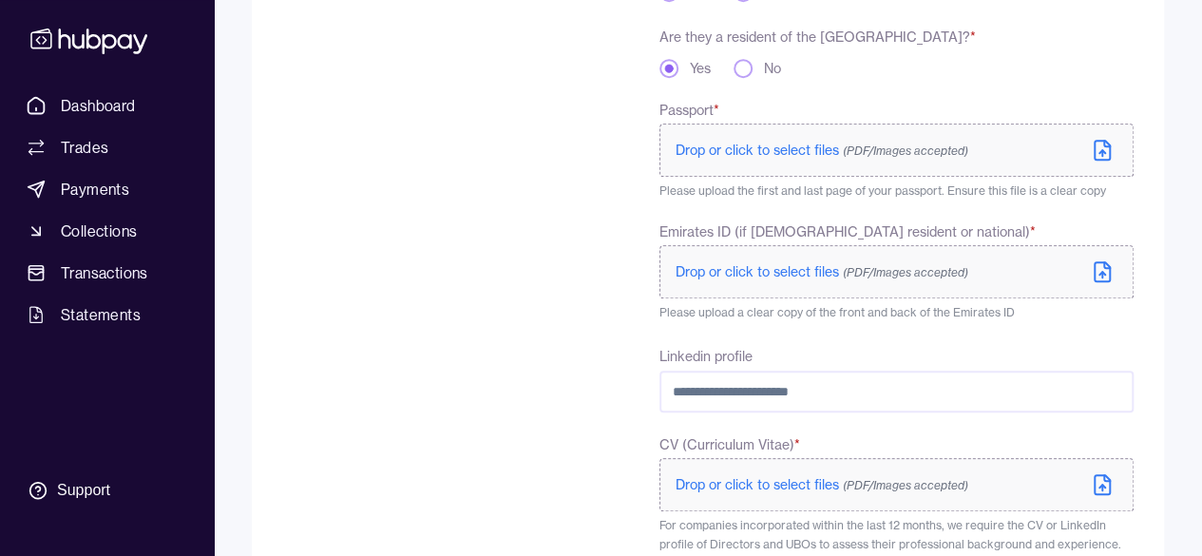
scroll to position [570, 0]
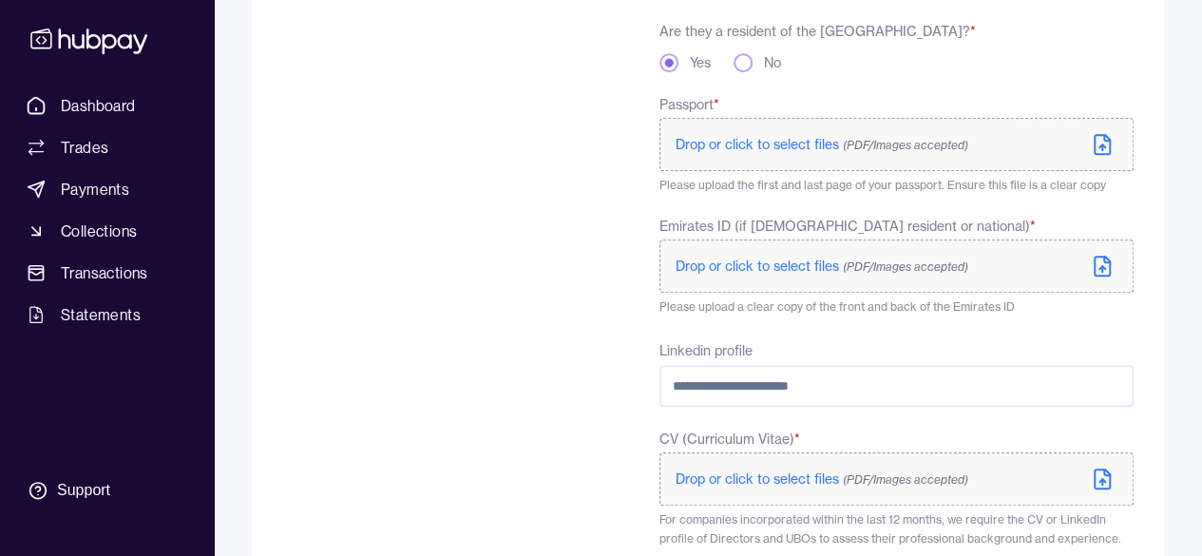
drag, startPoint x: 846, startPoint y: 383, endPoint x: 387, endPoint y: 382, distance: 459.0
click at [387, 382] on div "**********" at bounding box center [707, 167] width 851 height 981
paste input "**********"
type input "**********"
click at [781, 145] on span "Drop or click to select files (PDF/Images accepted)" at bounding box center [822, 144] width 293 height 17
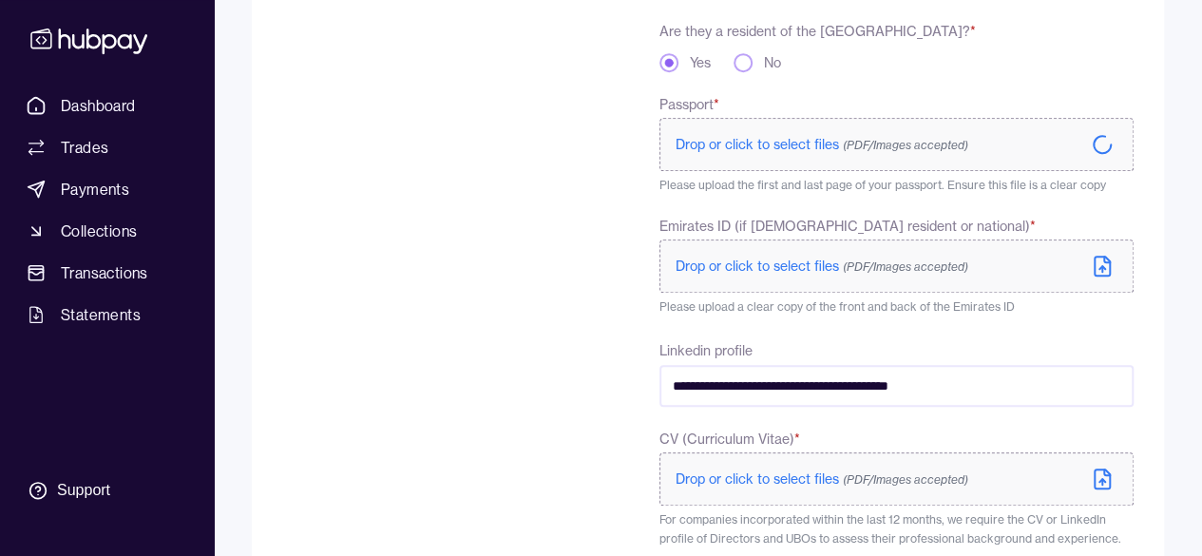
click at [789, 271] on span "Drop or click to select files (PDF/Images accepted)" at bounding box center [822, 266] width 293 height 17
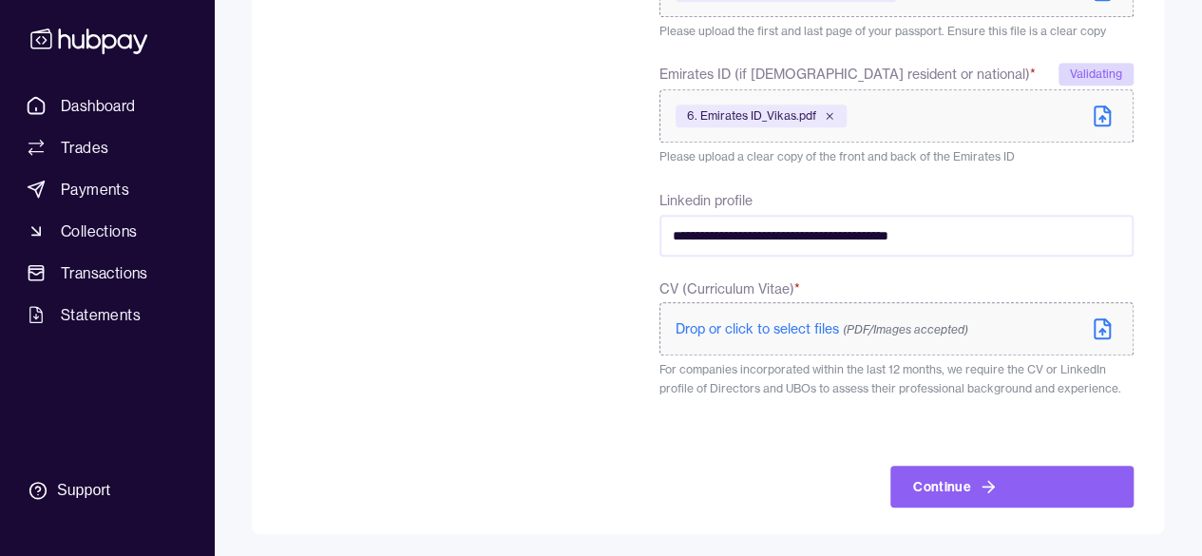
scroll to position [729, 0]
click at [828, 326] on span "Drop or click to select files (PDF/Images accepted)" at bounding box center [822, 327] width 293 height 17
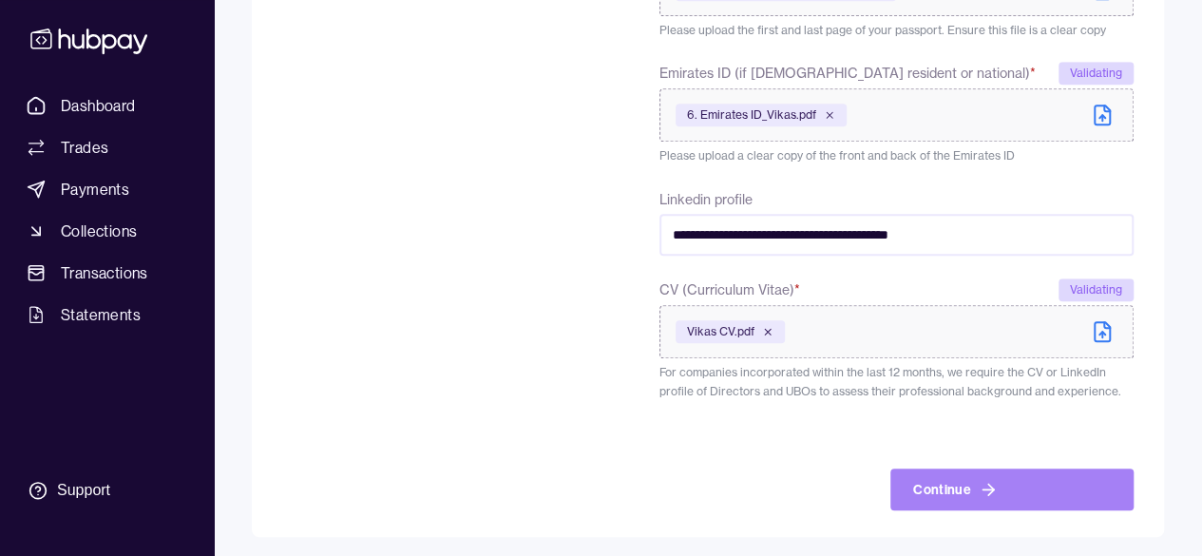
click at [975, 493] on button "Continue" at bounding box center [1011, 489] width 243 height 42
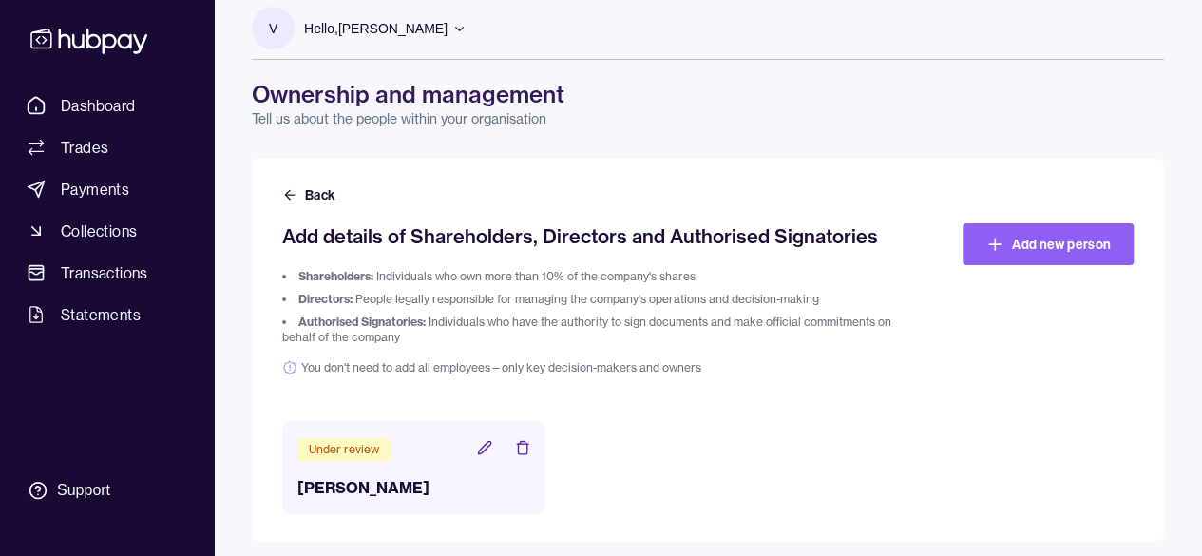
scroll to position [25, 0]
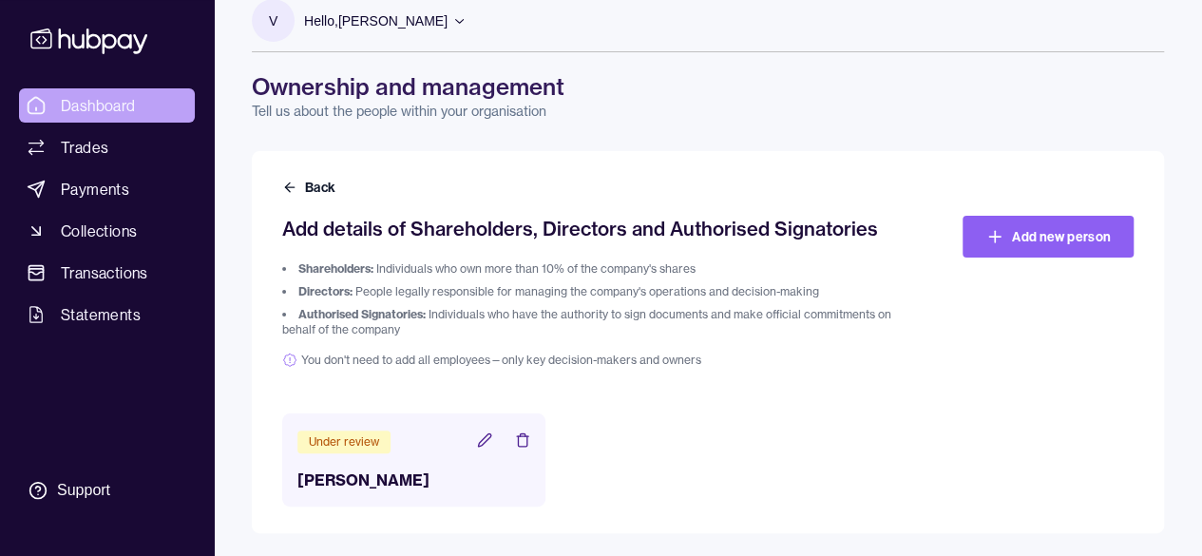
click at [77, 106] on span "Dashboard" at bounding box center [98, 105] width 75 height 23
